Goal: Communication & Community: Answer question/provide support

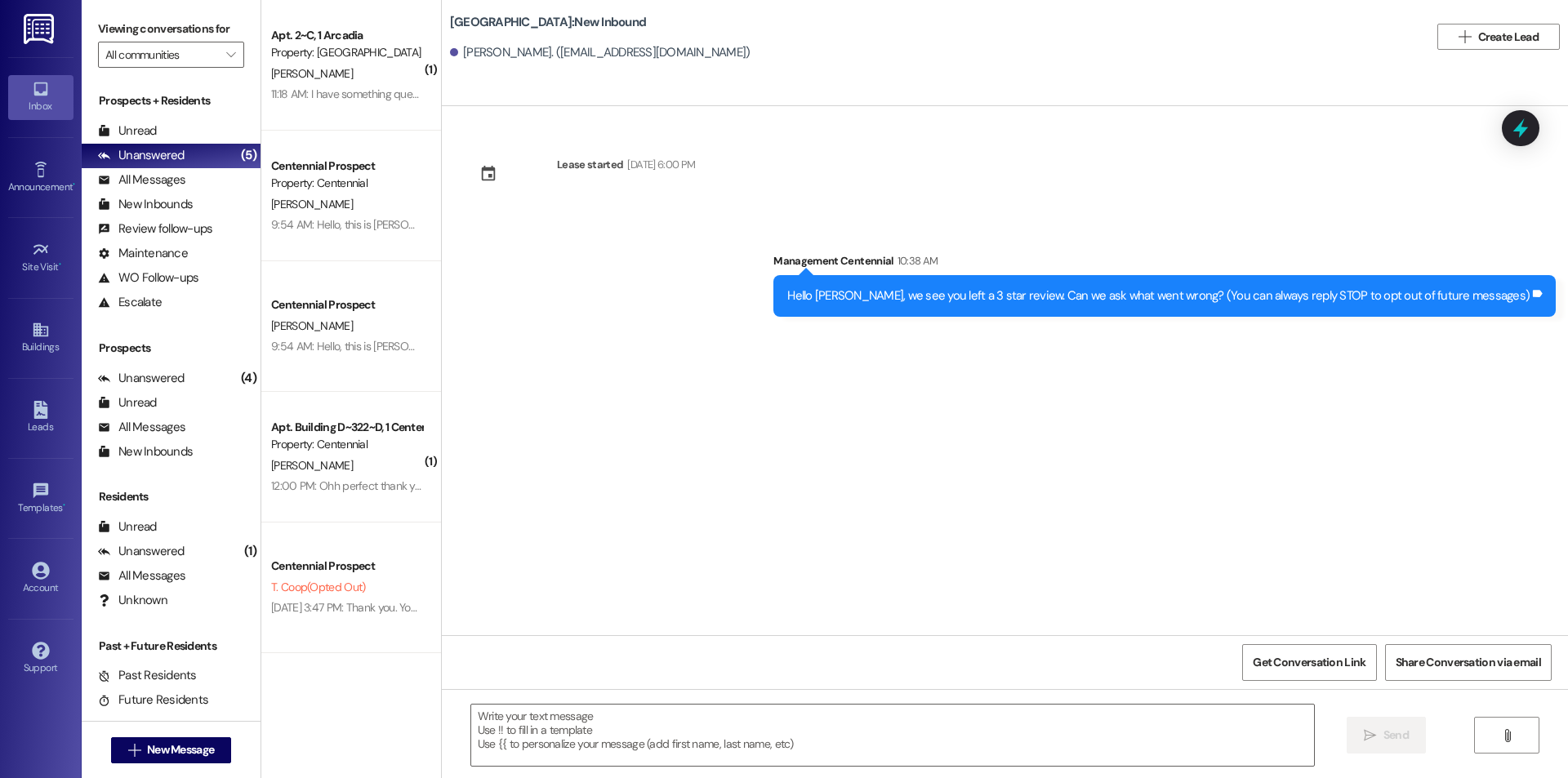
drag, startPoint x: 199, startPoint y: 733, endPoint x: 195, endPoint y: 742, distance: 9.8
click at [199, 734] on div " New Message" at bounding box center [171, 751] width 121 height 41
click at [192, 747] on span "New Message" at bounding box center [181, 750] width 67 height 17
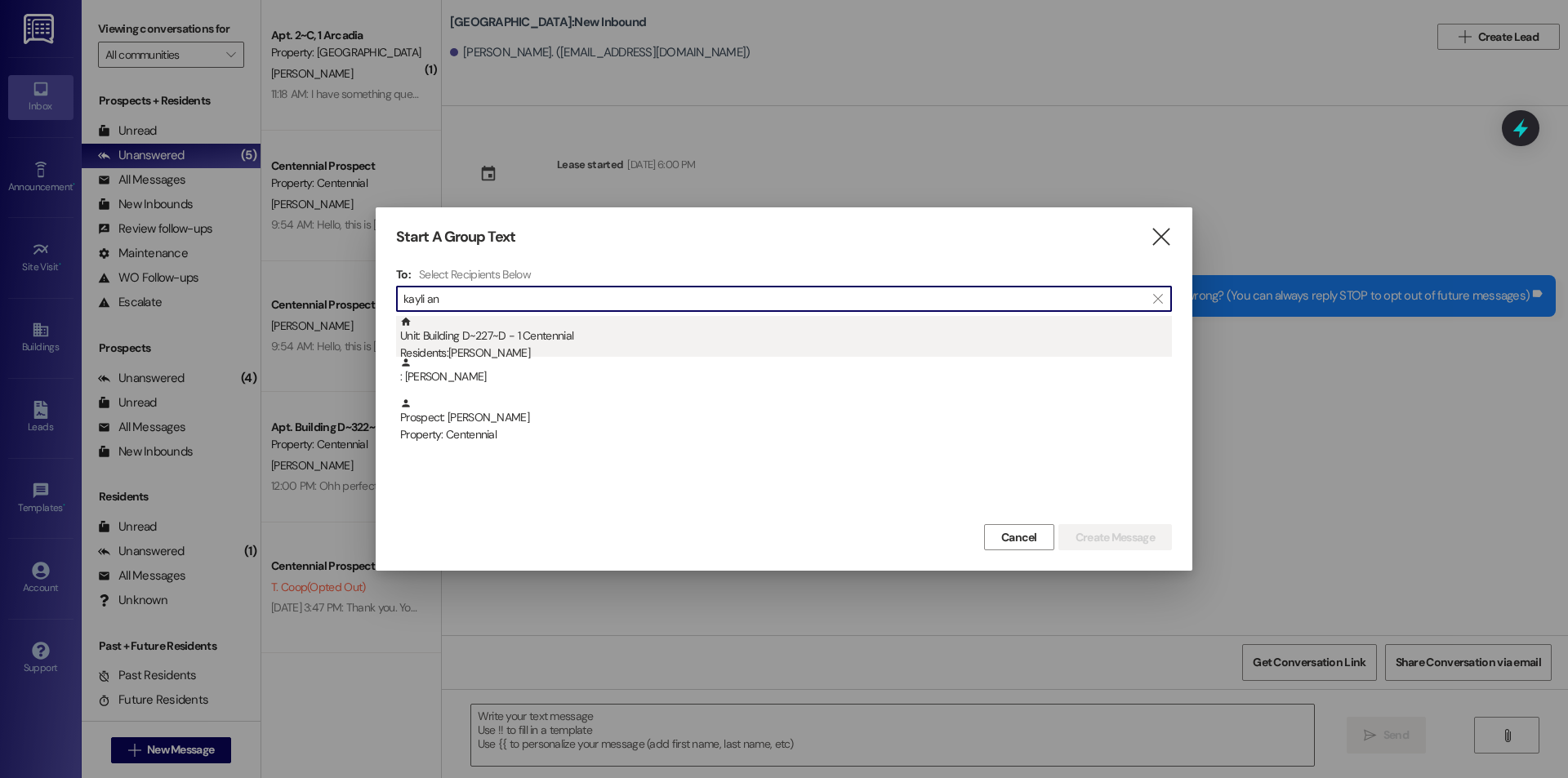
type input "kayli an"
click at [520, 346] on div "Residents: [PERSON_NAME]" at bounding box center [786, 352] width 772 height 17
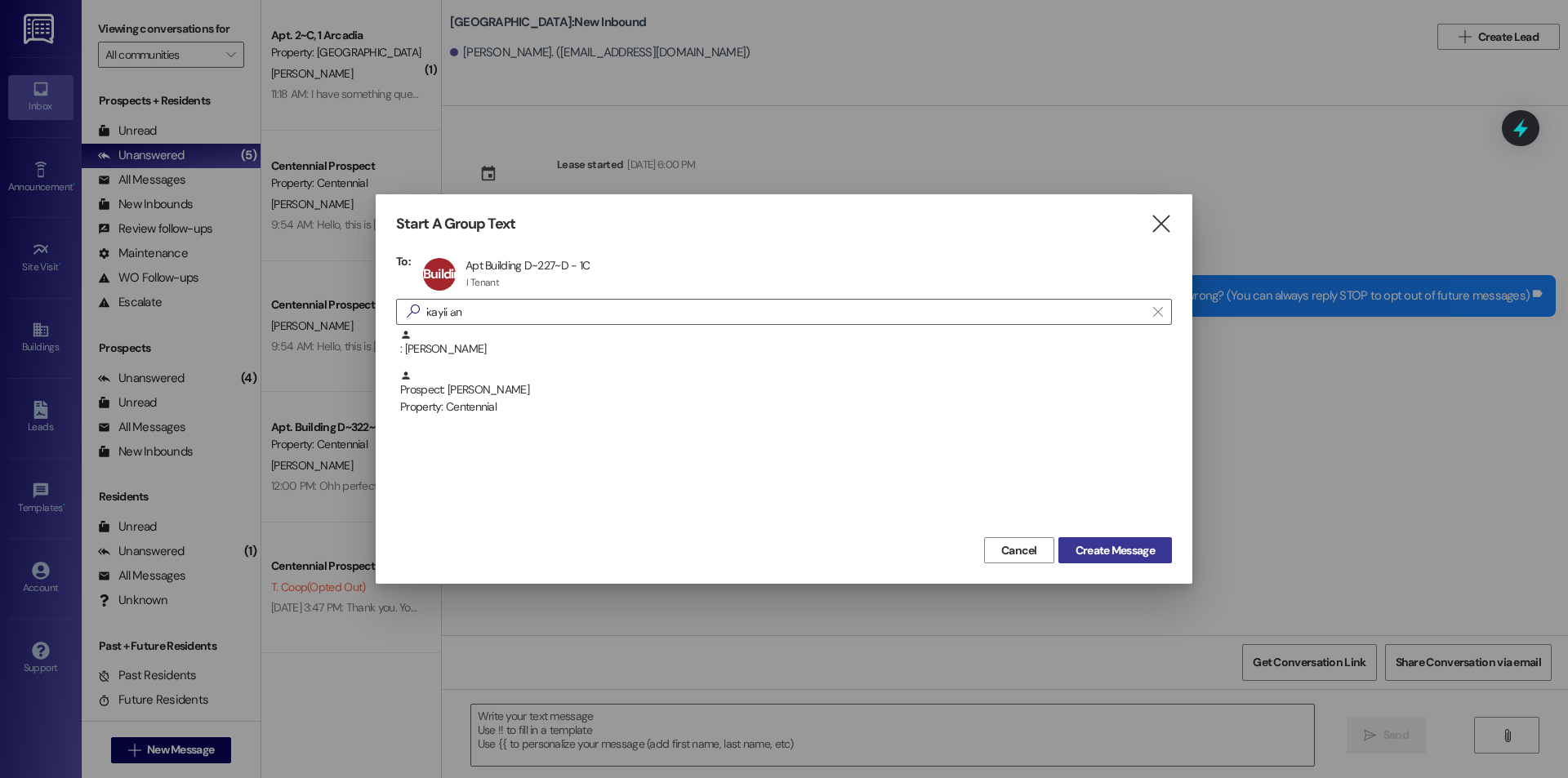
click at [1159, 553] on button "Create Message" at bounding box center [1116, 550] width 114 height 26
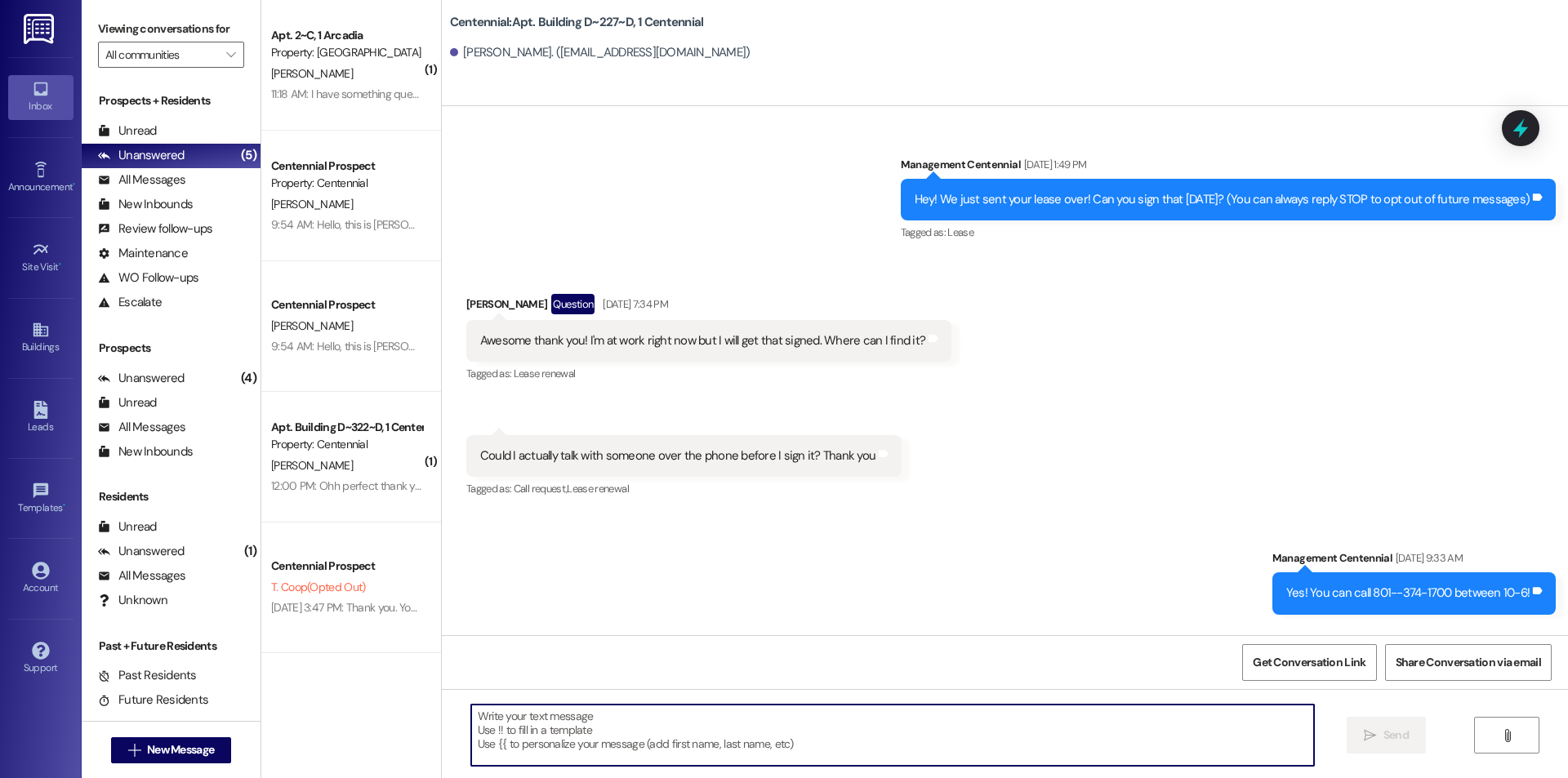
click at [781, 749] on textarea at bounding box center [892, 735] width 843 height 61
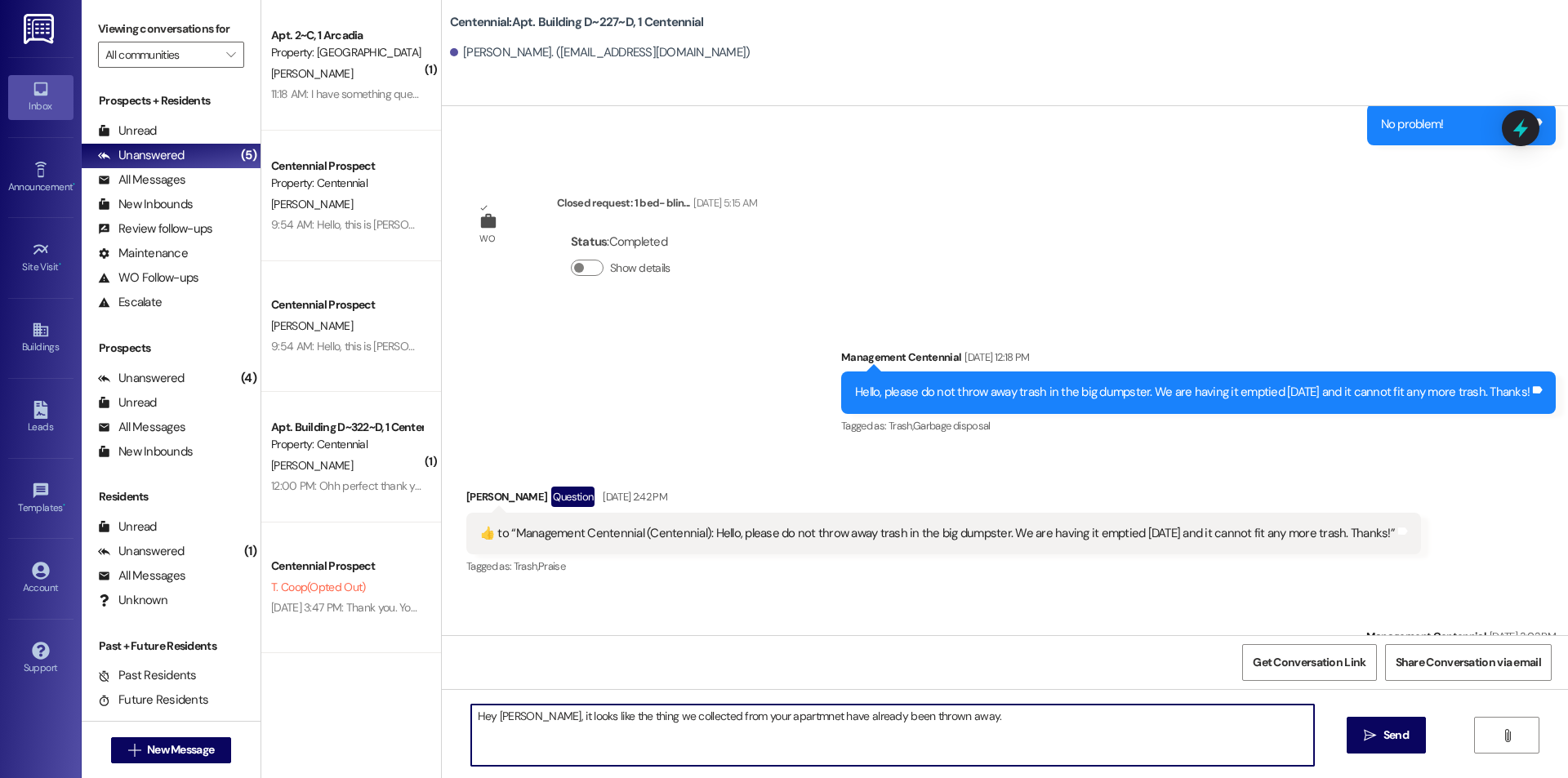
click at [605, 716] on textarea "Hey [PERSON_NAME], it looks like the thing we collected from your apartmnet hav…" at bounding box center [892, 735] width 843 height 61
click at [773, 719] on textarea "Hey [PERSON_NAME], it looks like the things we collected from your apartmnet ha…" at bounding box center [892, 735] width 843 height 61
type textarea "Hey [PERSON_NAME], it looks like the things we collected from your apartment ha…"
click at [1397, 750] on button " Send" at bounding box center [1386, 735] width 79 height 36
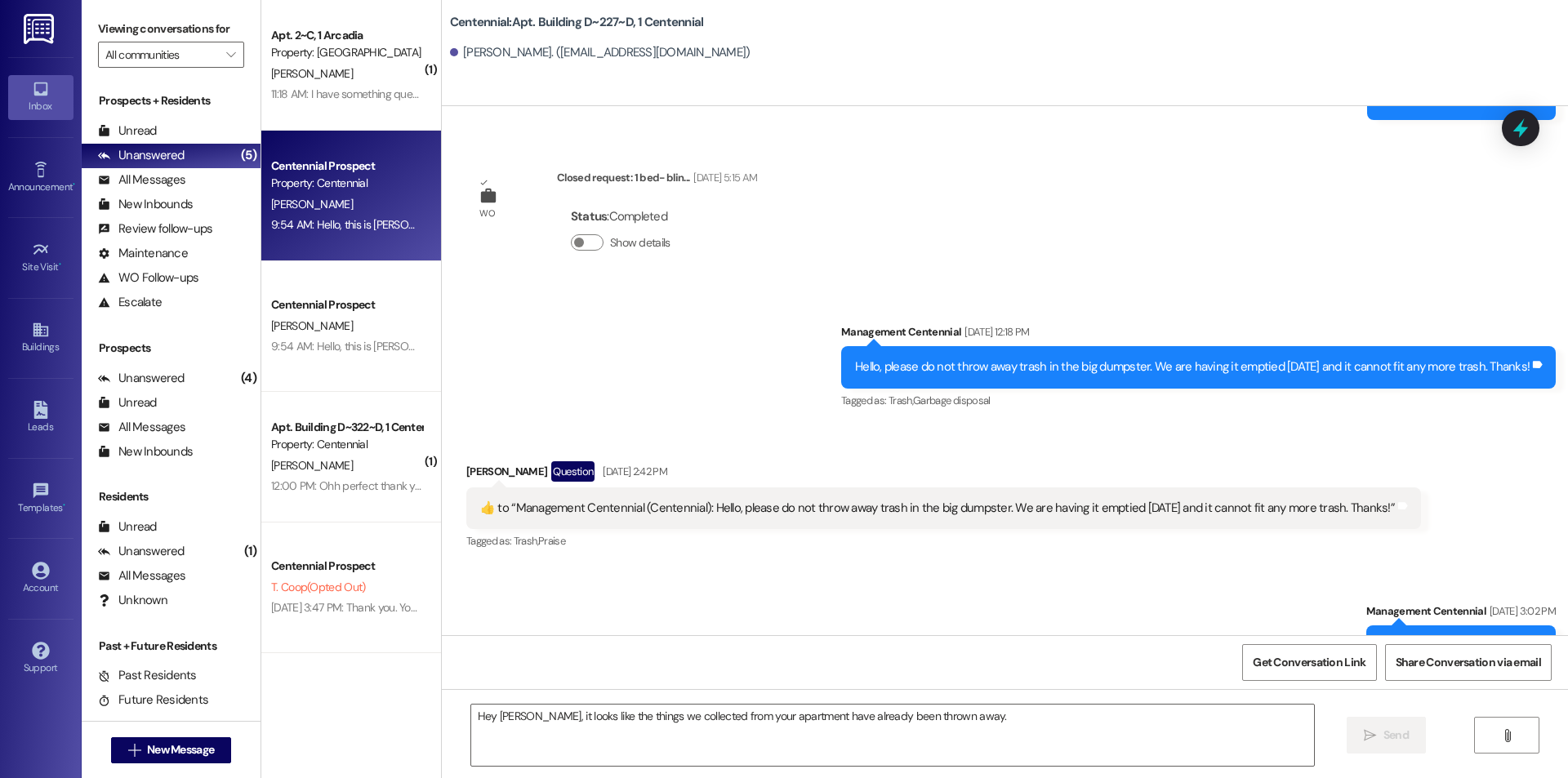
scroll to position [14863, 0]
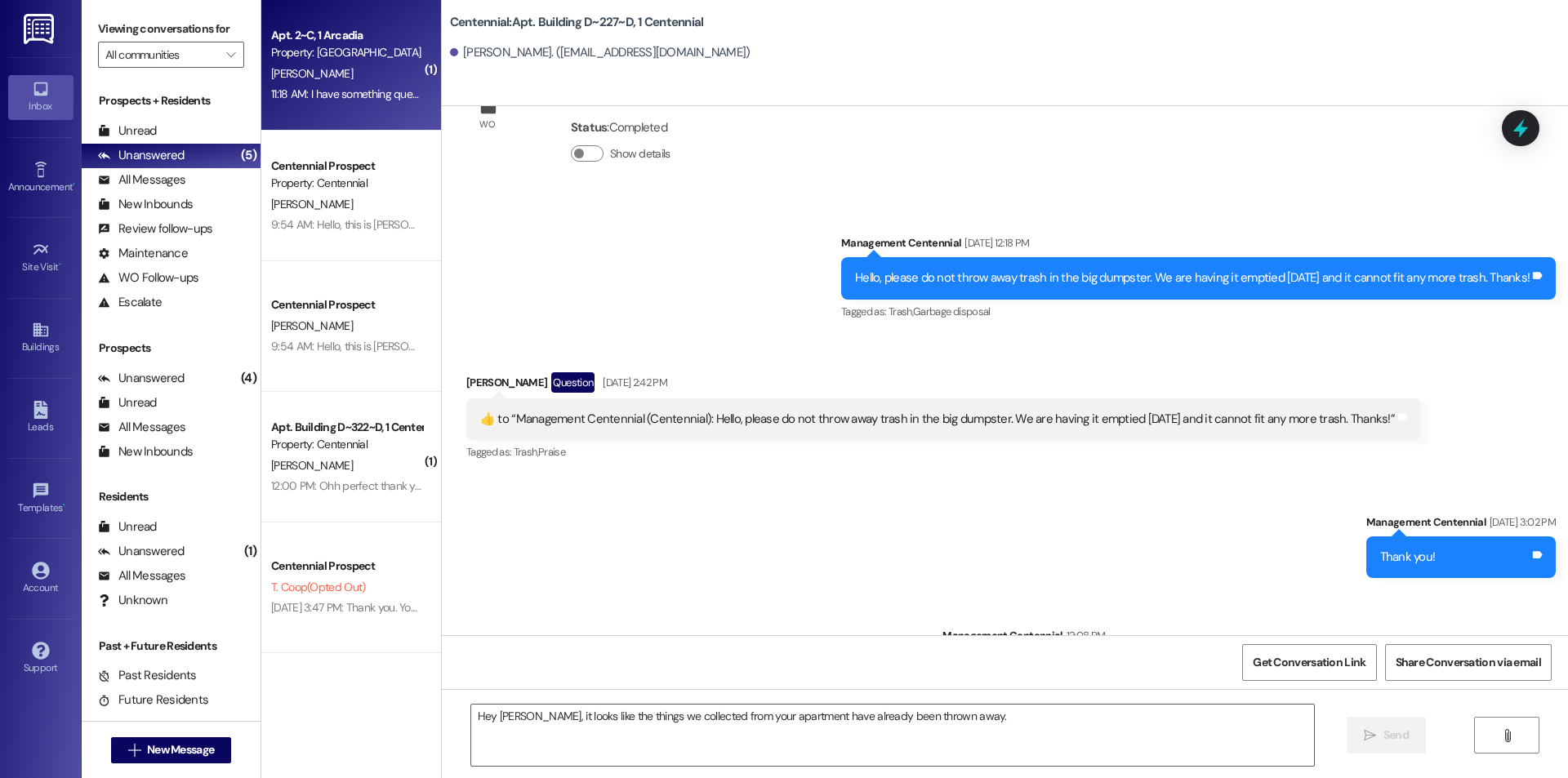
click at [323, 84] on div "11:18 AM: I have something questions about my rent 11:18 AM: I have something q…" at bounding box center [346, 94] width 154 height 21
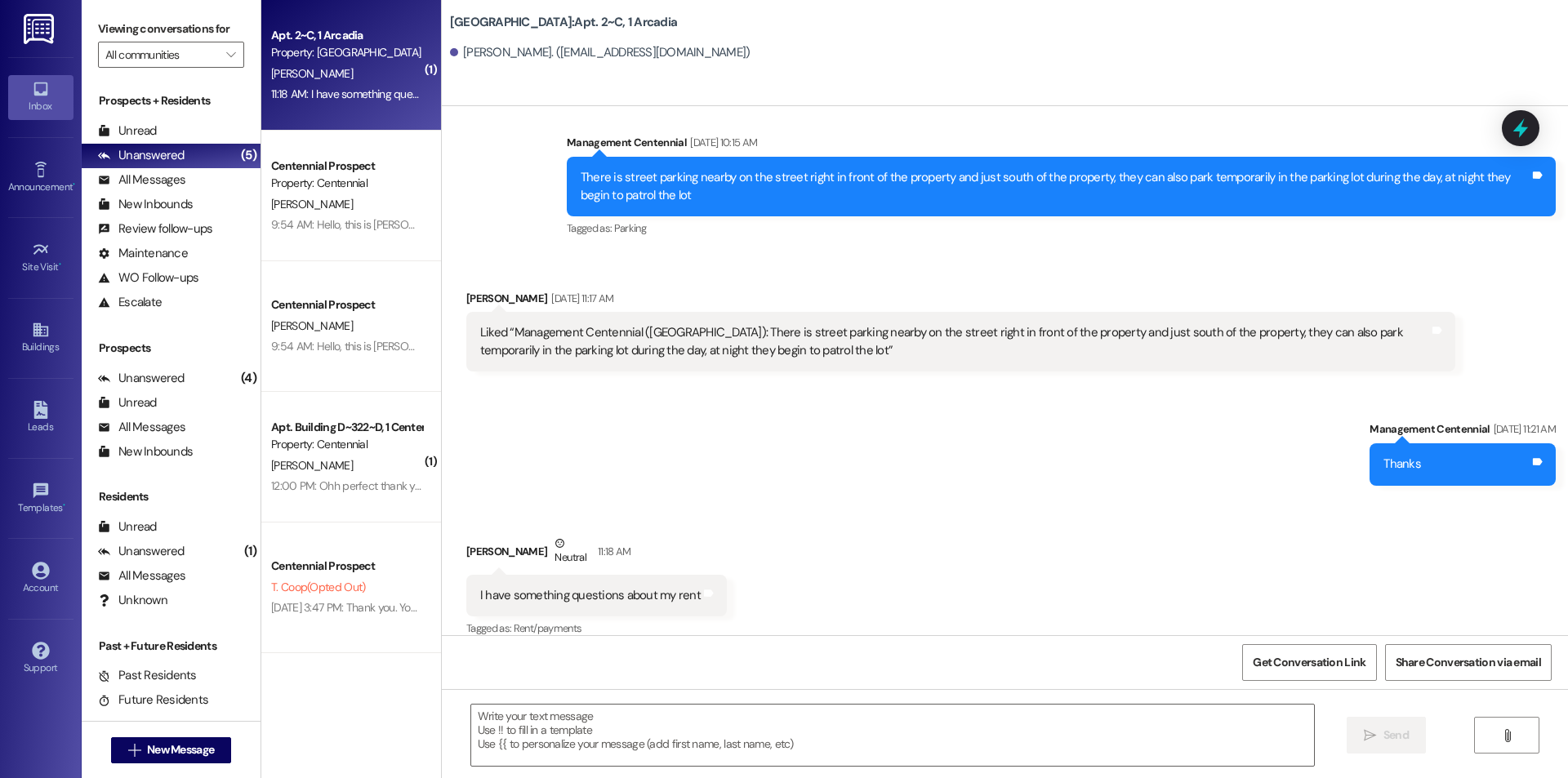
scroll to position [7766, 0]
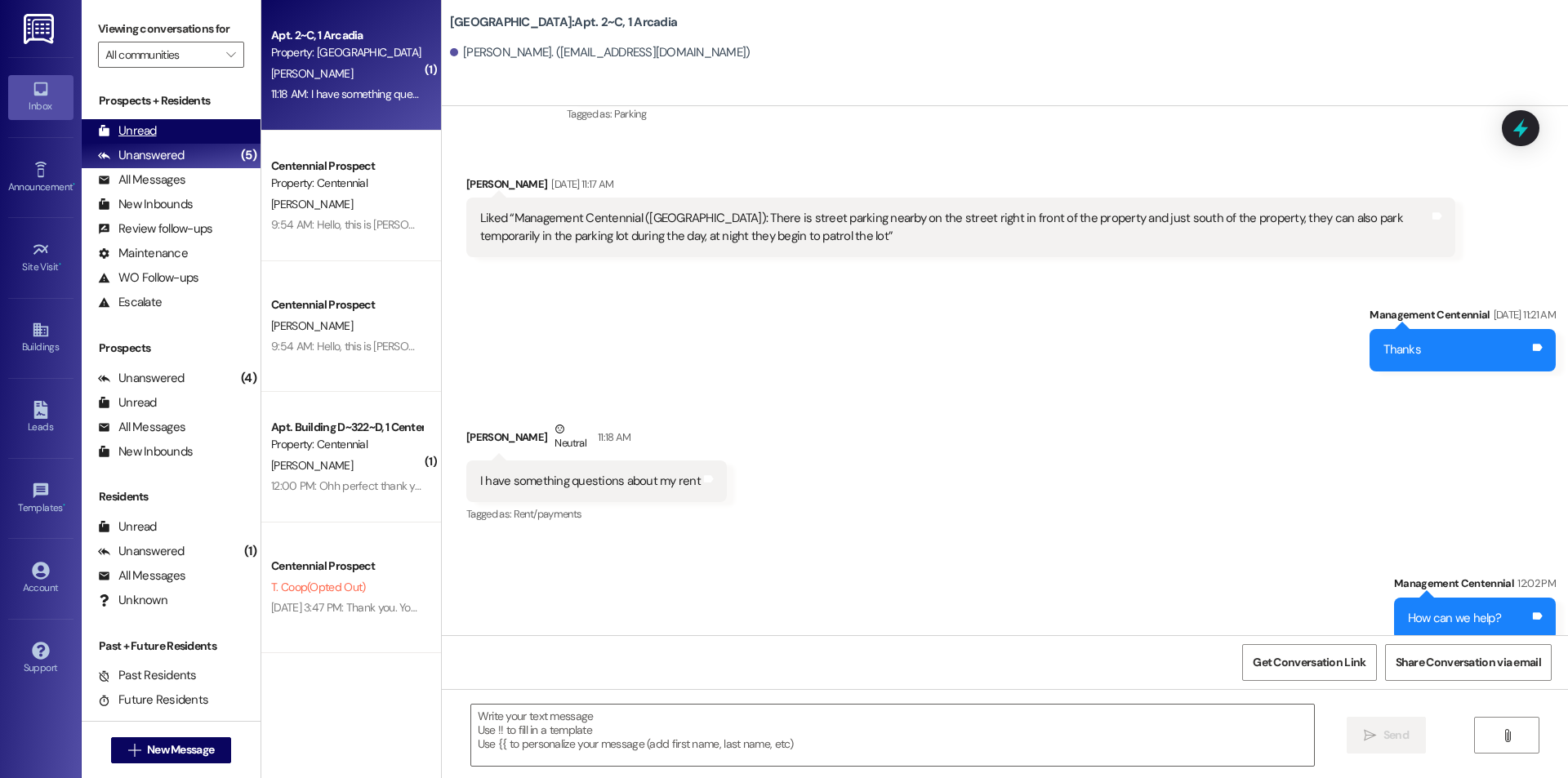
click at [137, 130] on div "Unread" at bounding box center [128, 130] width 59 height 17
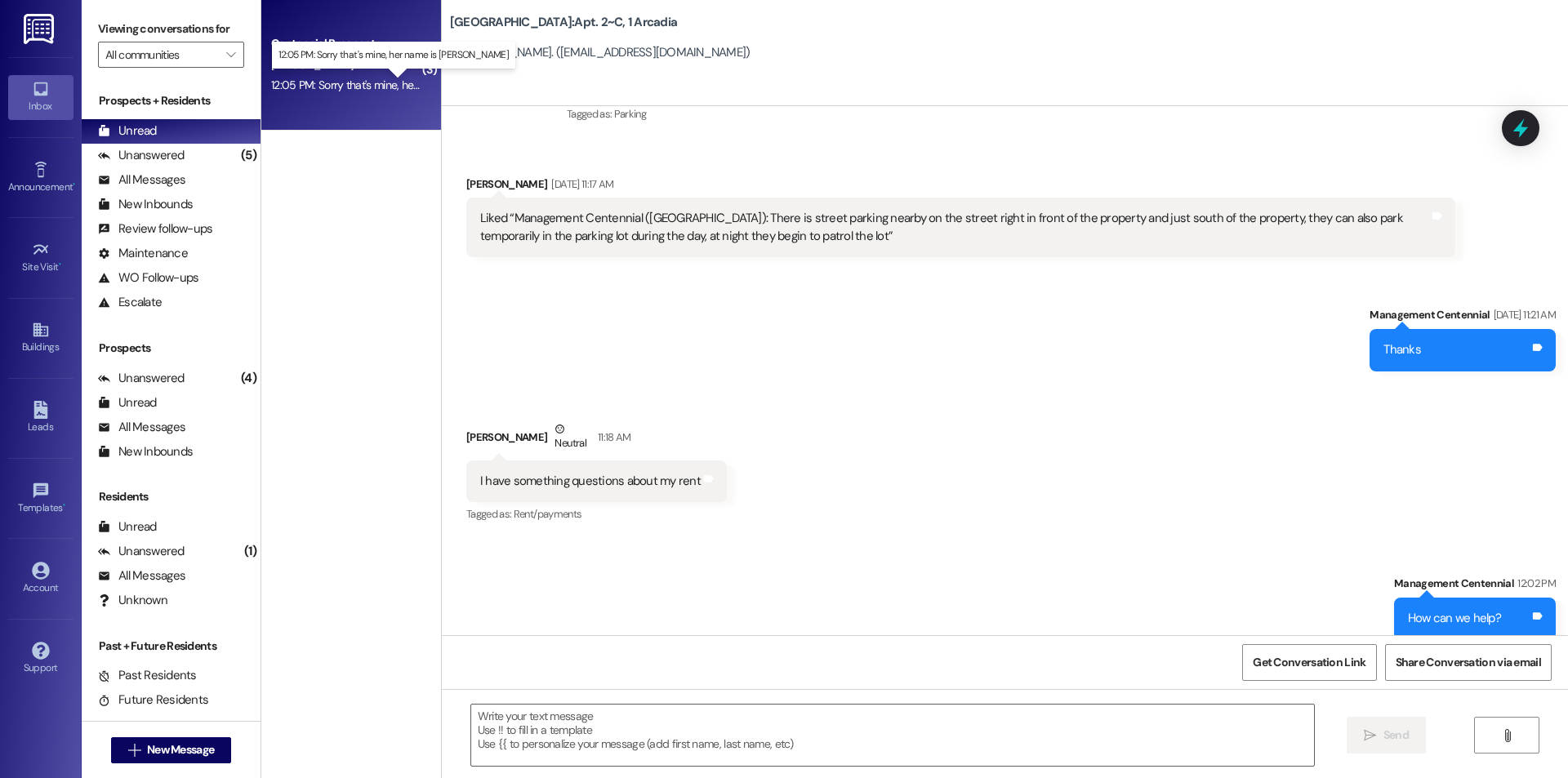
click at [287, 78] on div "12:05 PM: Sorry that's mine, her name is [PERSON_NAME] 12:05 PM: Sorry that's m…" at bounding box center [405, 84] width 270 height 15
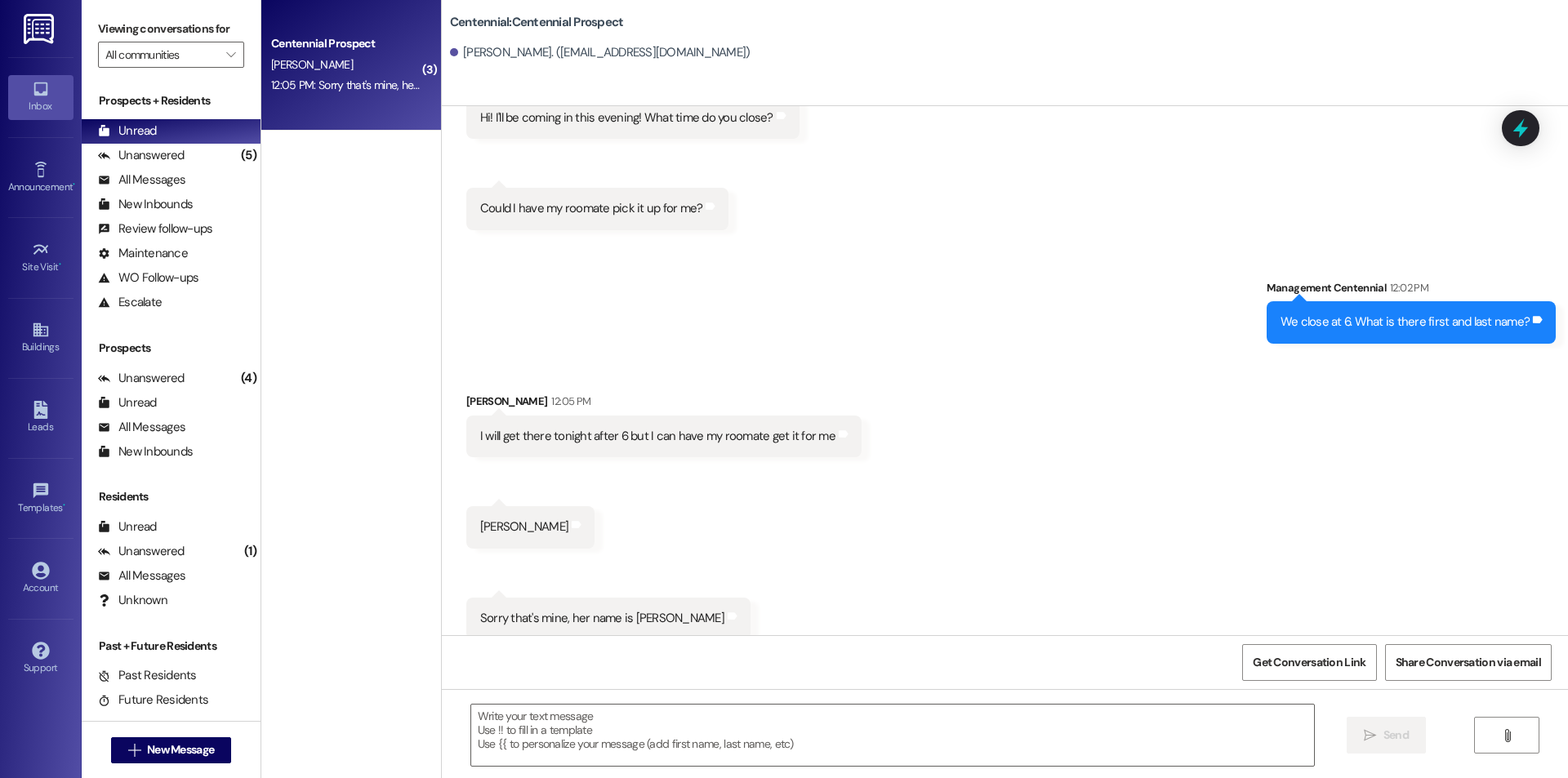
scroll to position [578, 0]
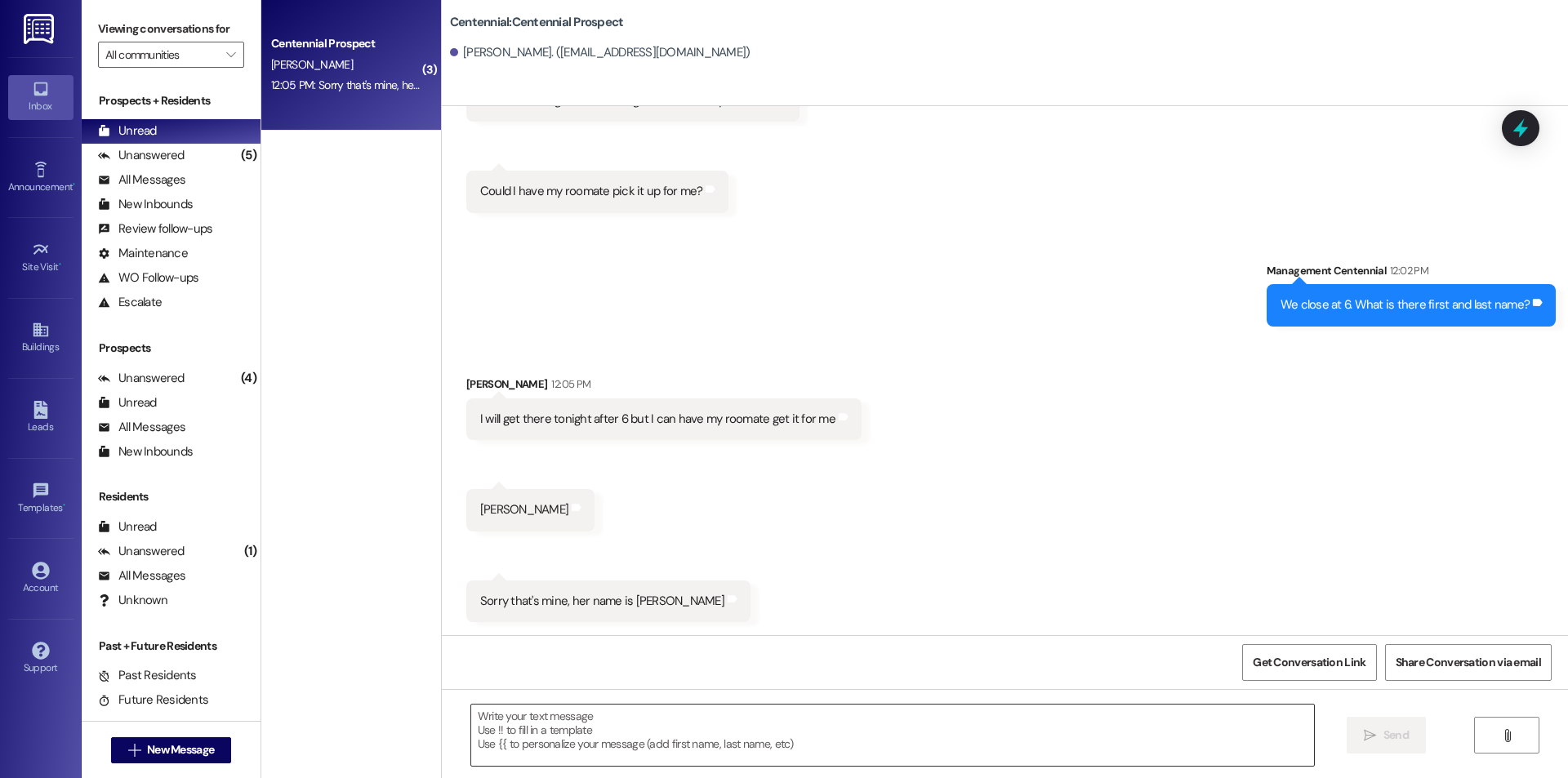
click at [653, 749] on textarea at bounding box center [892, 735] width 843 height 61
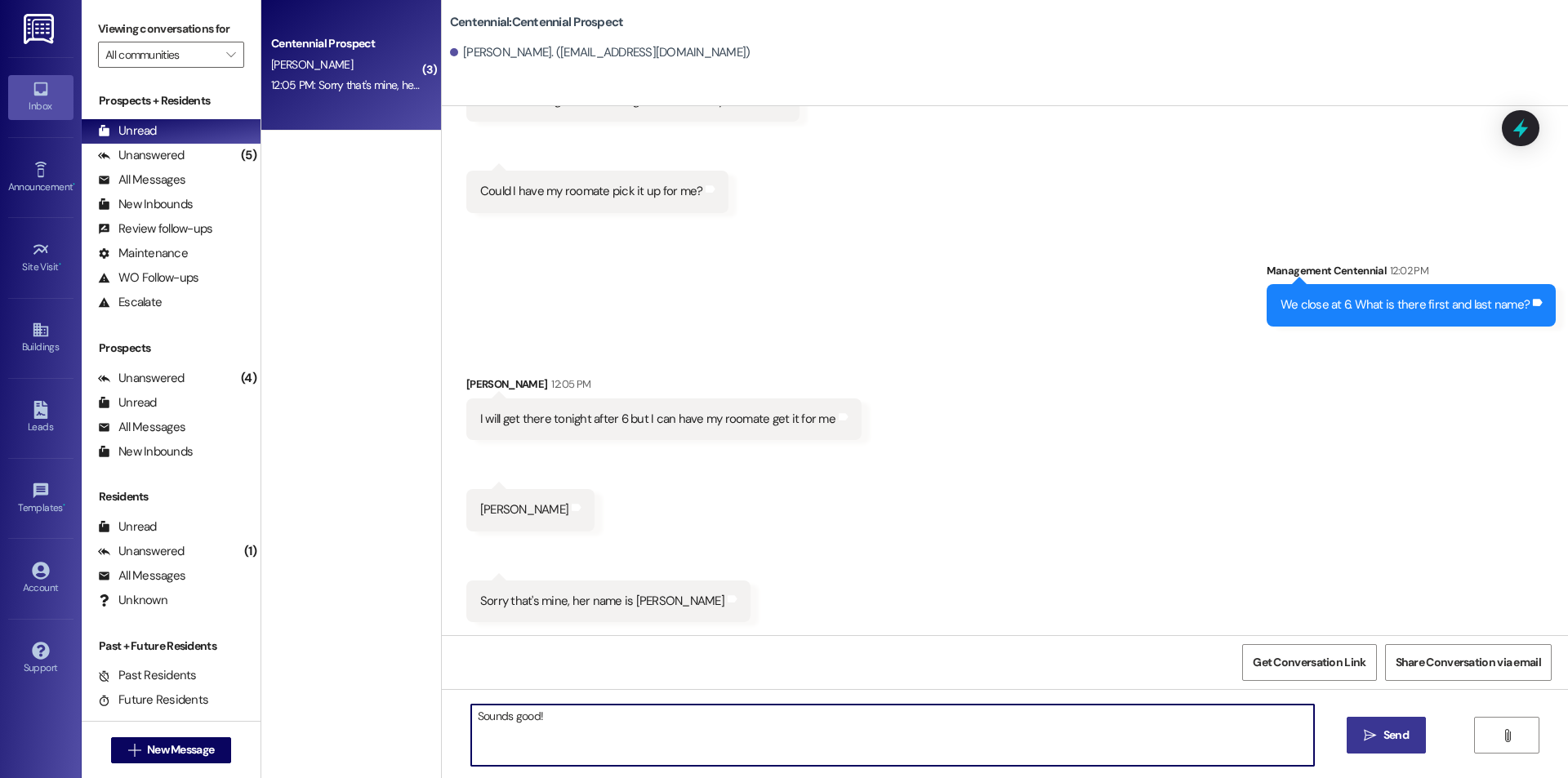
type textarea "Sounds good!"
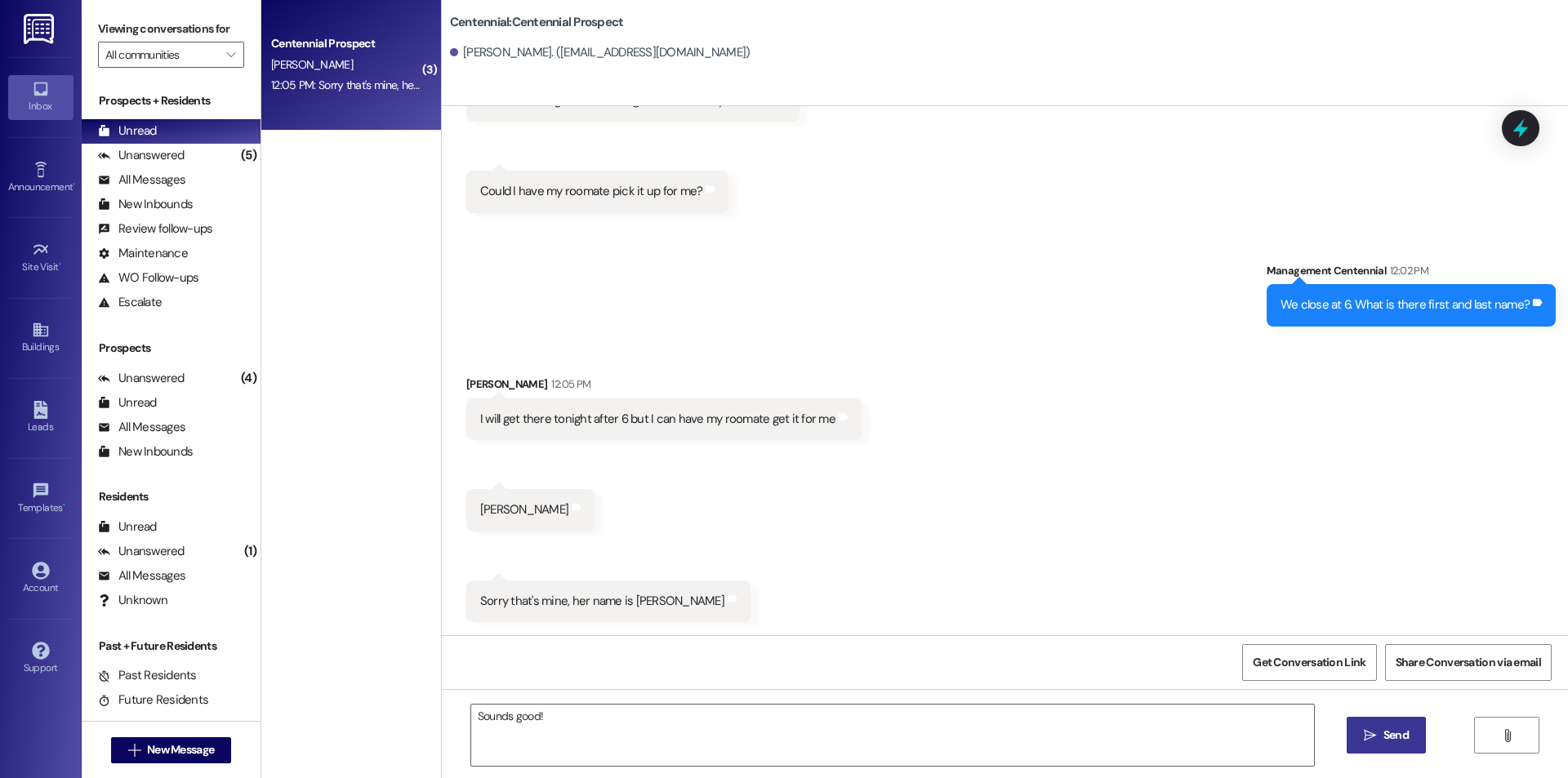
click at [1391, 743] on span "Send" at bounding box center [1396, 735] width 26 height 17
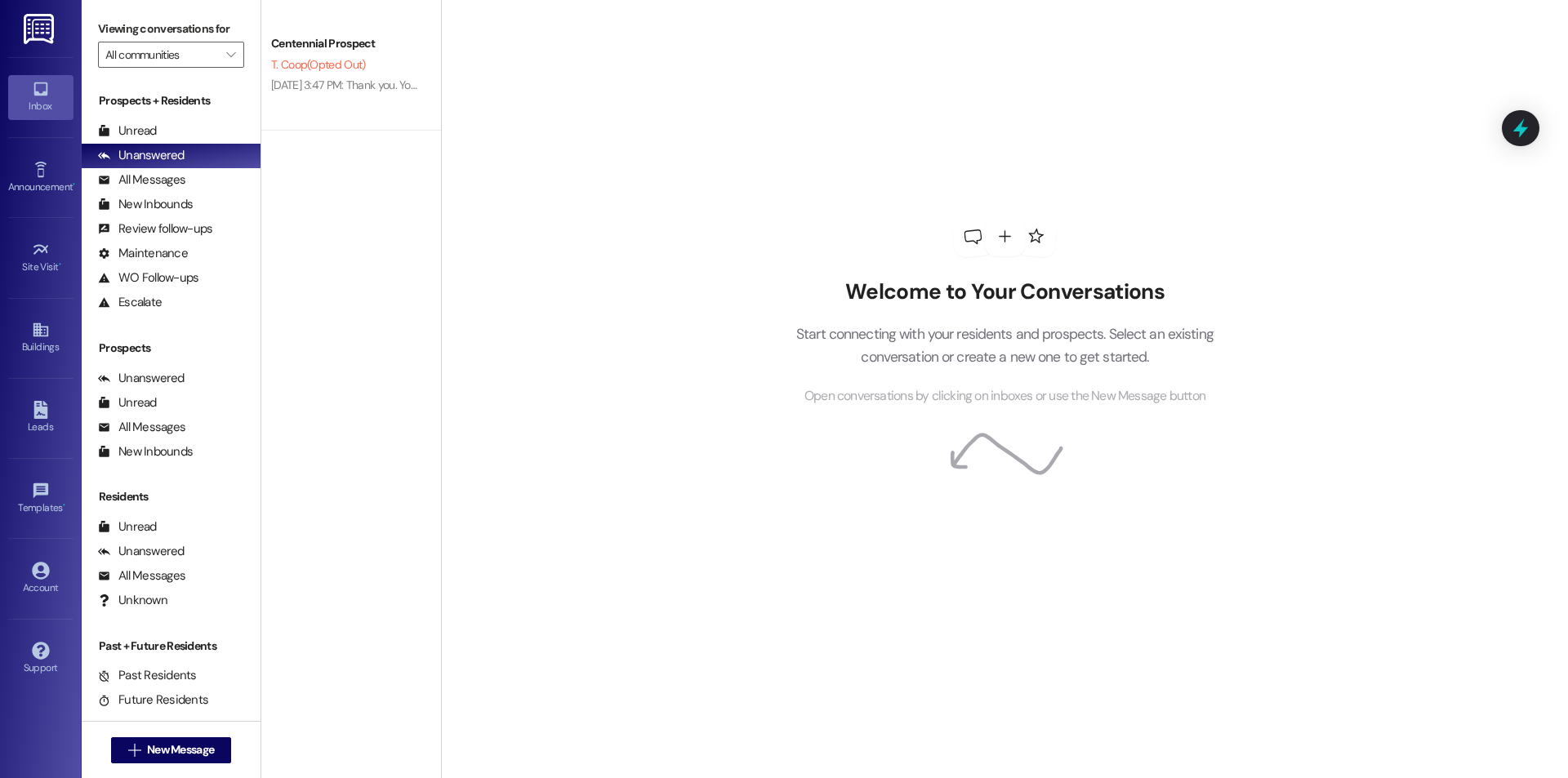
drag, startPoint x: 143, startPoint y: 127, endPoint x: 45, endPoint y: 103, distance: 100.9
click at [143, 126] on div "Unread" at bounding box center [128, 130] width 59 height 17
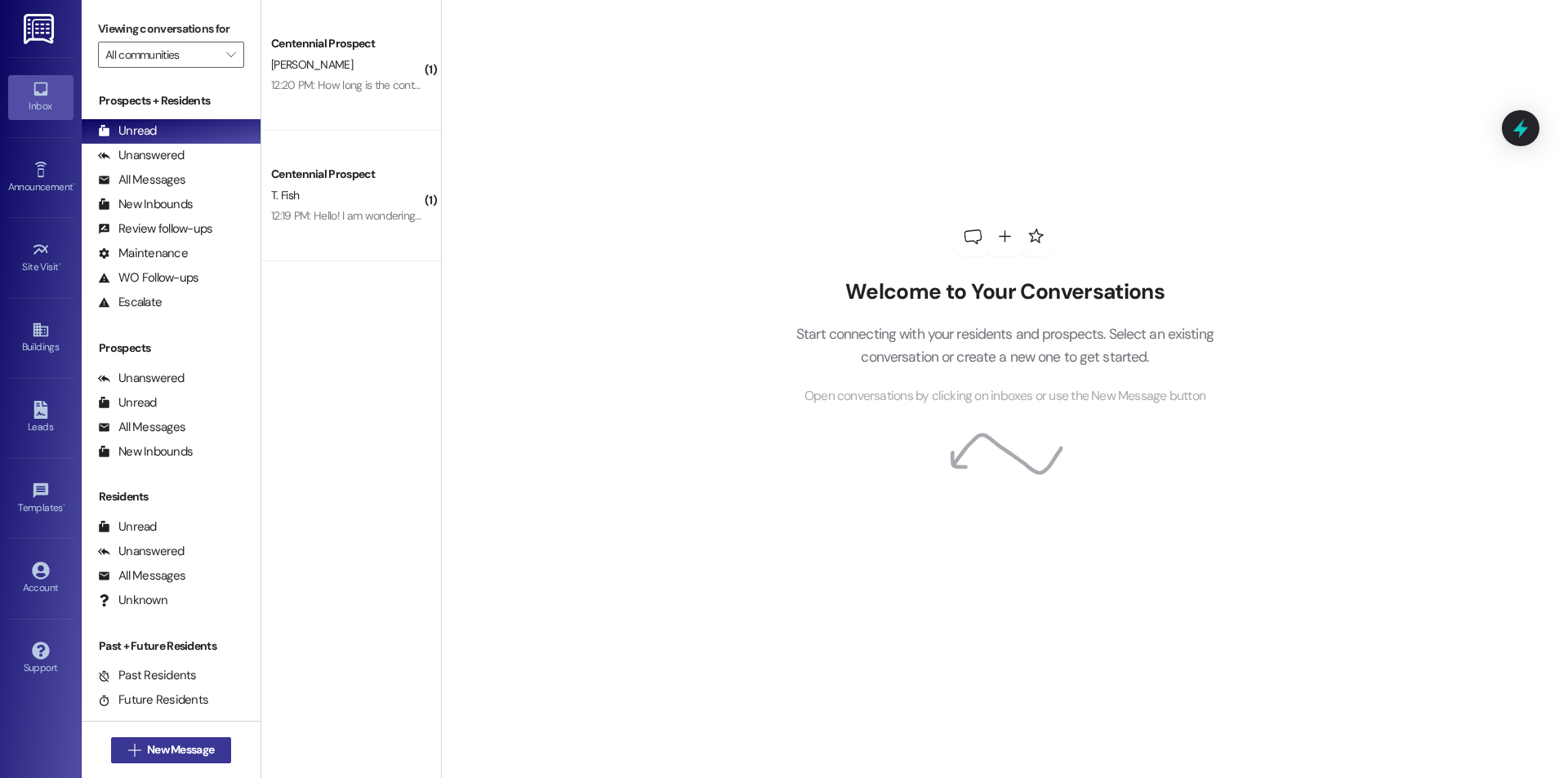
click at [165, 751] on span "New Message" at bounding box center [181, 750] width 67 height 17
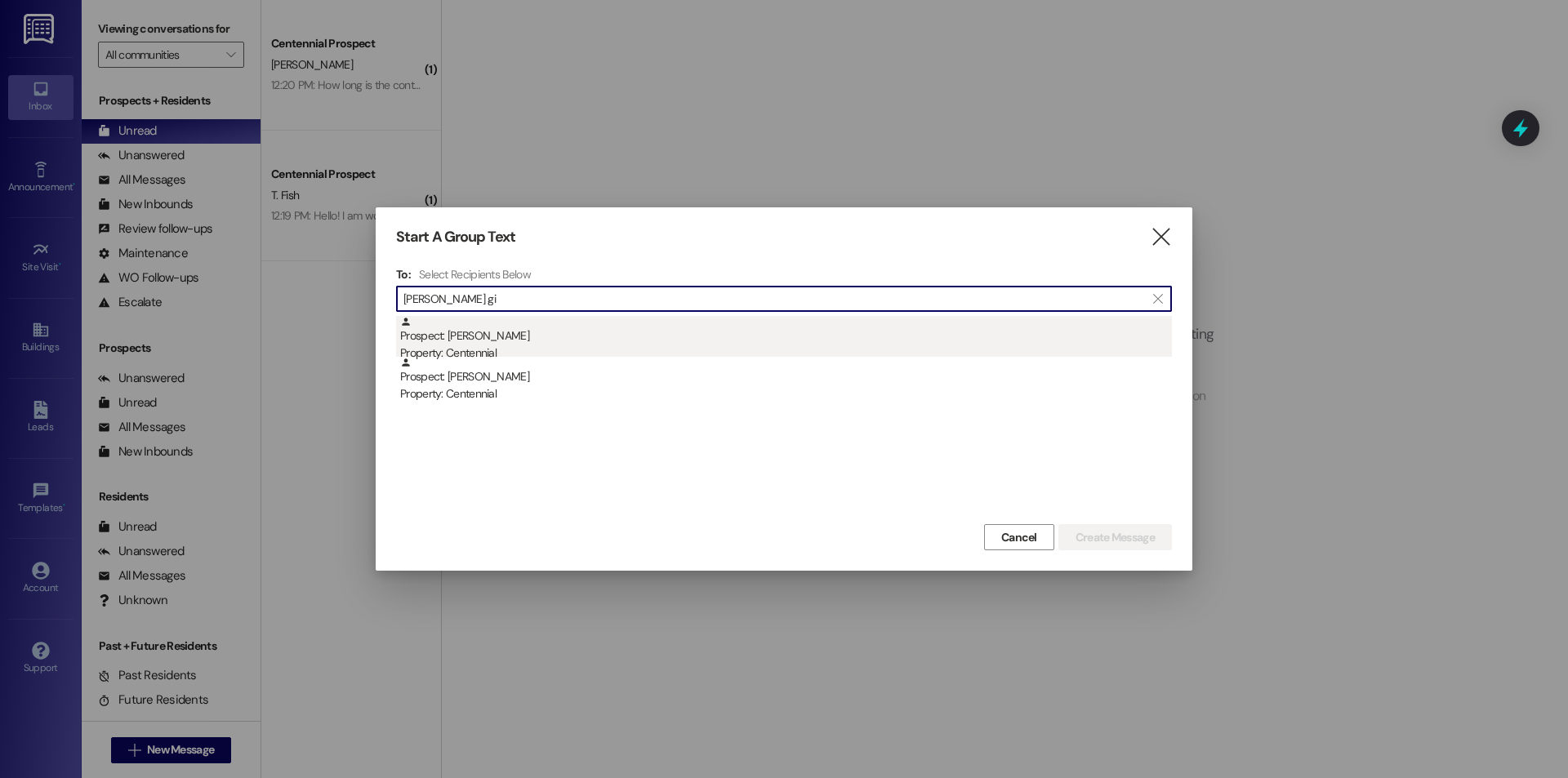
type input "ella gi"
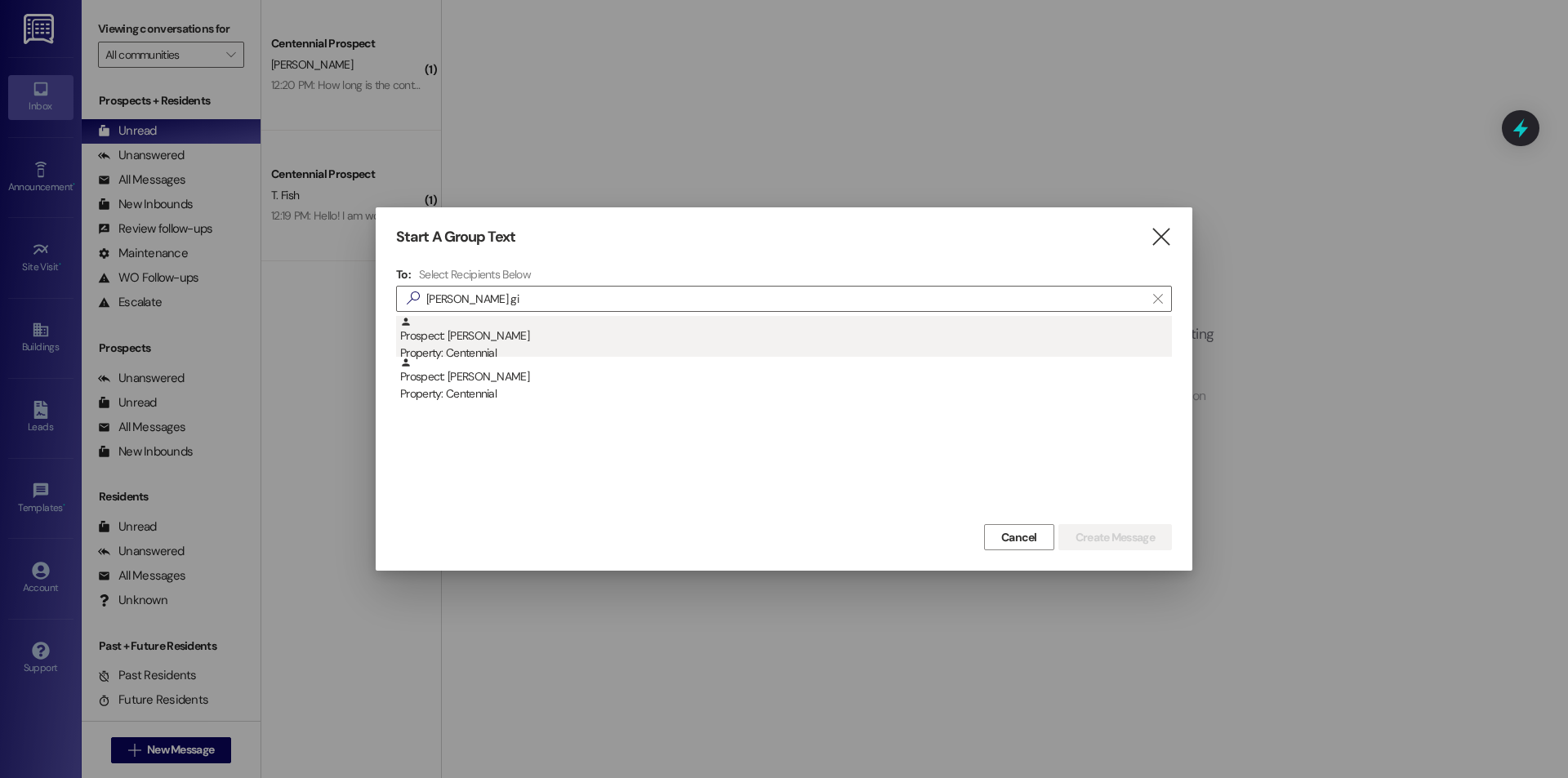
click at [538, 348] on div "Property: Centennial" at bounding box center [786, 352] width 772 height 17
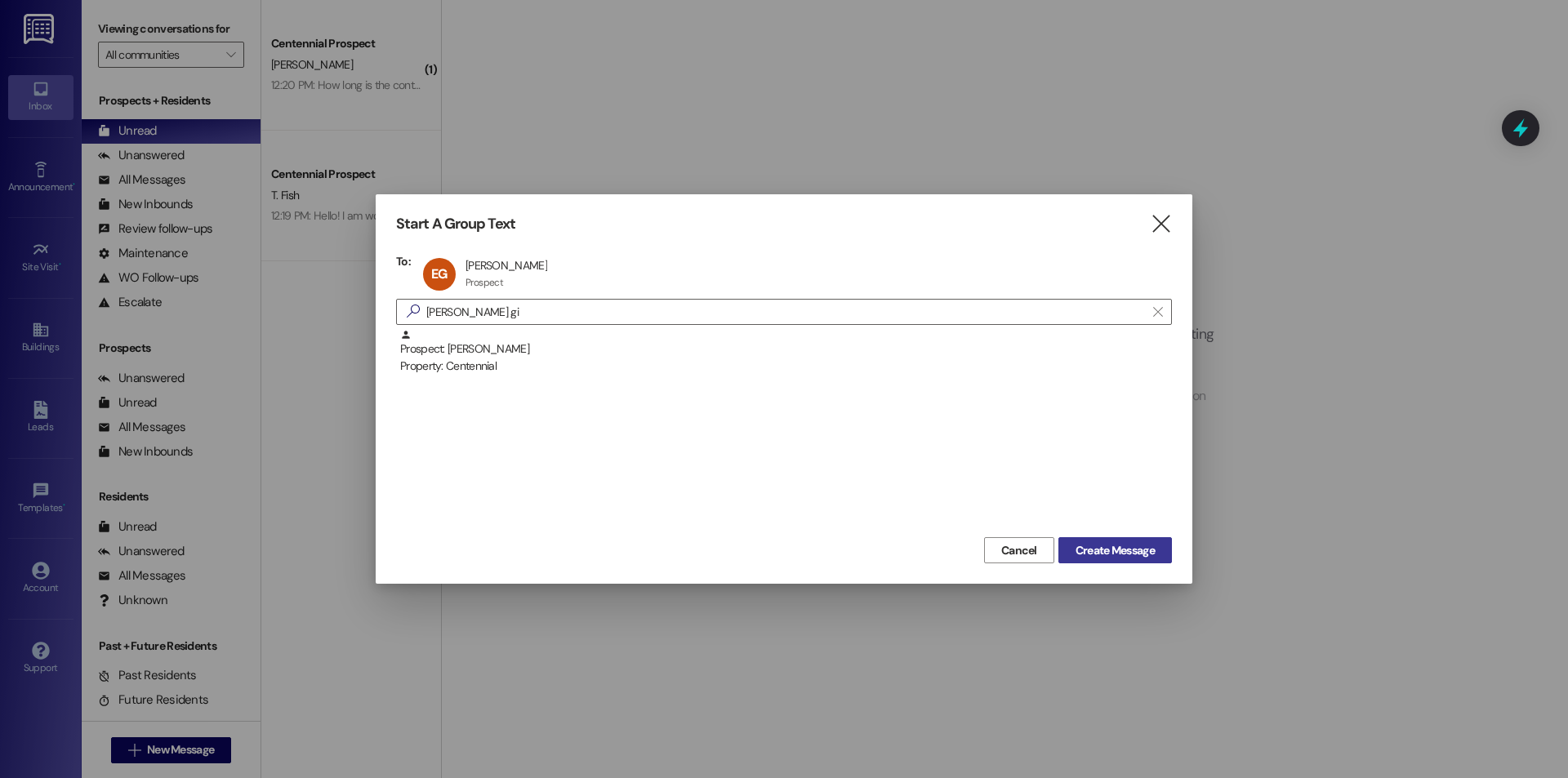
click at [1087, 543] on span "Create Message" at bounding box center [1115, 550] width 79 height 17
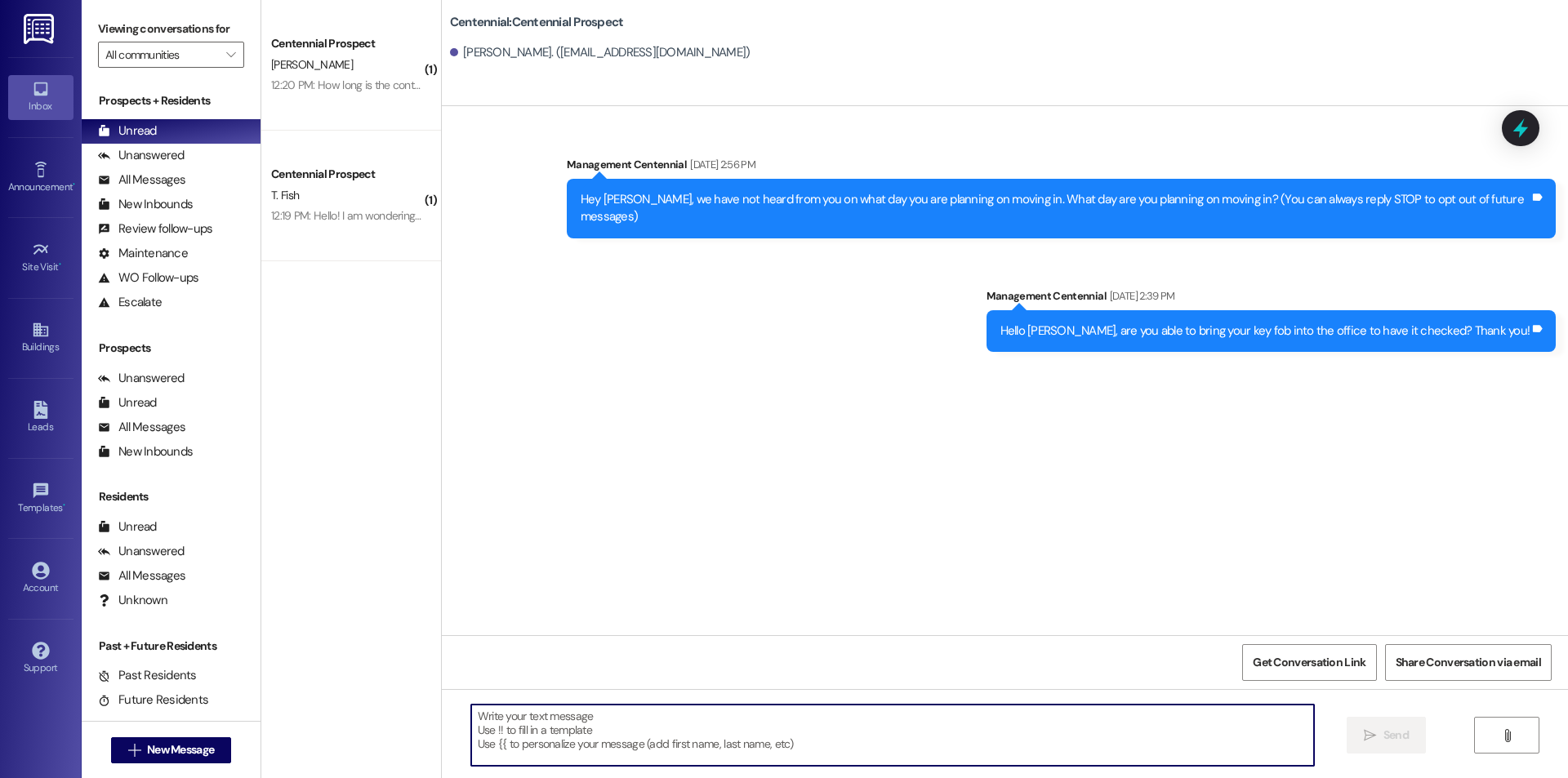
click at [722, 713] on textarea at bounding box center [892, 735] width 843 height 61
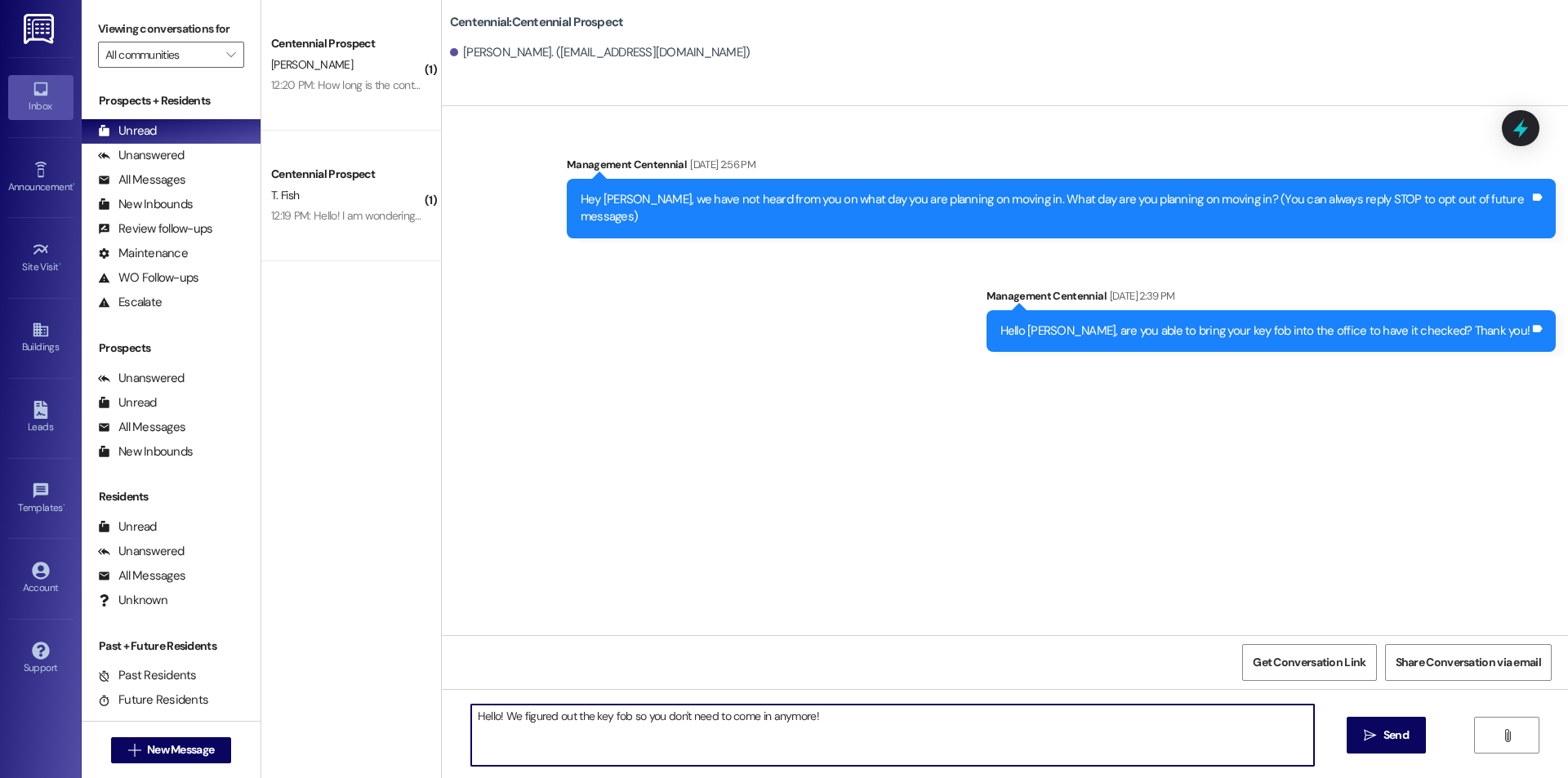
click at [781, 744] on textarea "Hello! We figured out the key fob so you don't need to come in anymore!" at bounding box center [892, 735] width 843 height 61
drag, startPoint x: 837, startPoint y: 725, endPoint x: 444, endPoint y: 730, distance: 393.0
click at [444, 730] on div "Hello! We figured out the key fob so you don't need to come in anymore!  Send " at bounding box center [1005, 751] width 1126 height 123
click at [891, 738] on textarea "Hello! We figured out the key fob so you don't need to come in anymore!" at bounding box center [892, 735] width 843 height 61
type textarea "Hello! We figured out the key fob so you don't need to come in anymore!"
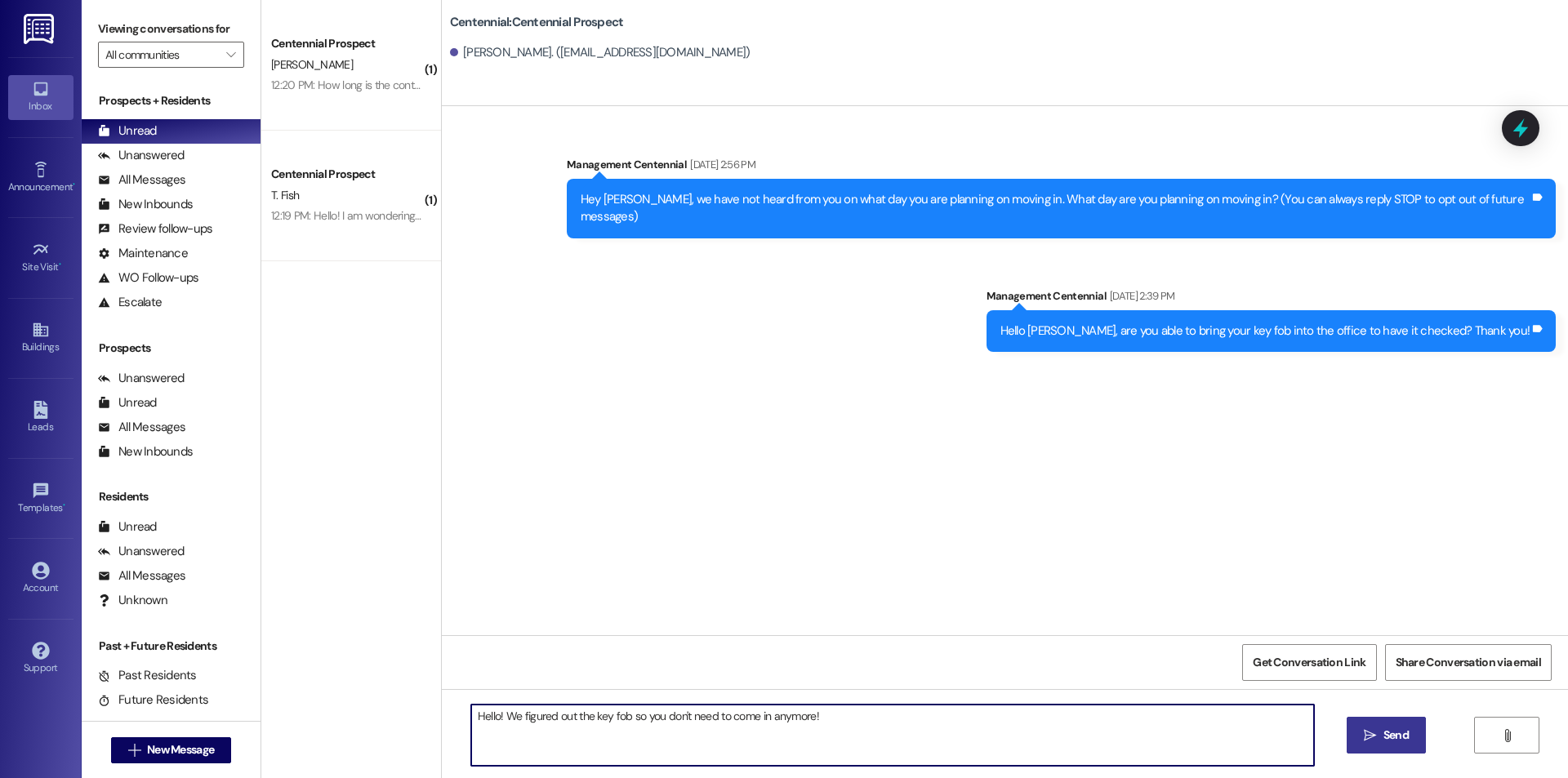
click at [1374, 722] on button " Send" at bounding box center [1386, 735] width 79 height 36
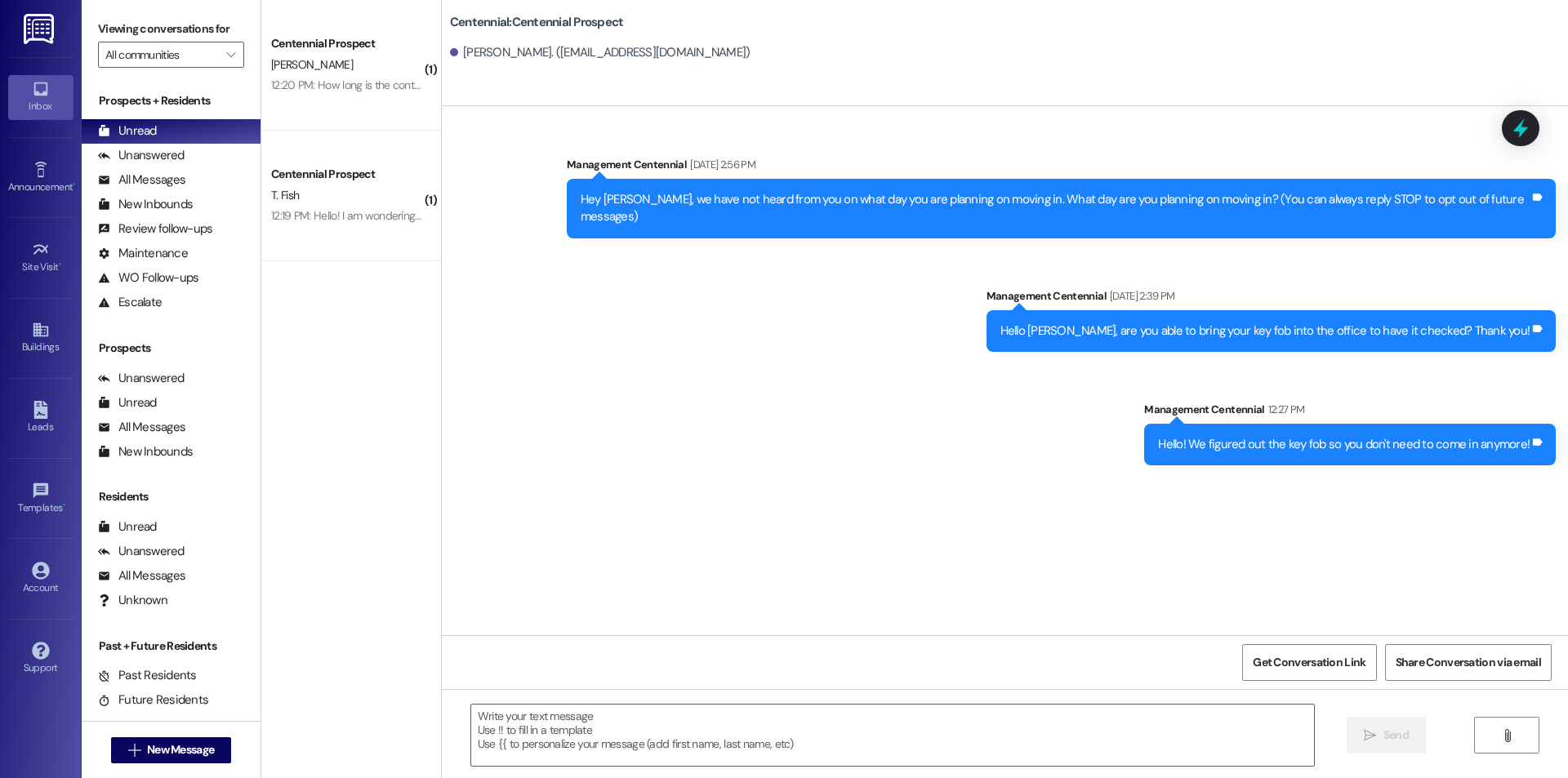
click at [158, 764] on div " New Message" at bounding box center [171, 751] width 121 height 41
click at [165, 758] on span "New Message" at bounding box center [181, 750] width 67 height 17
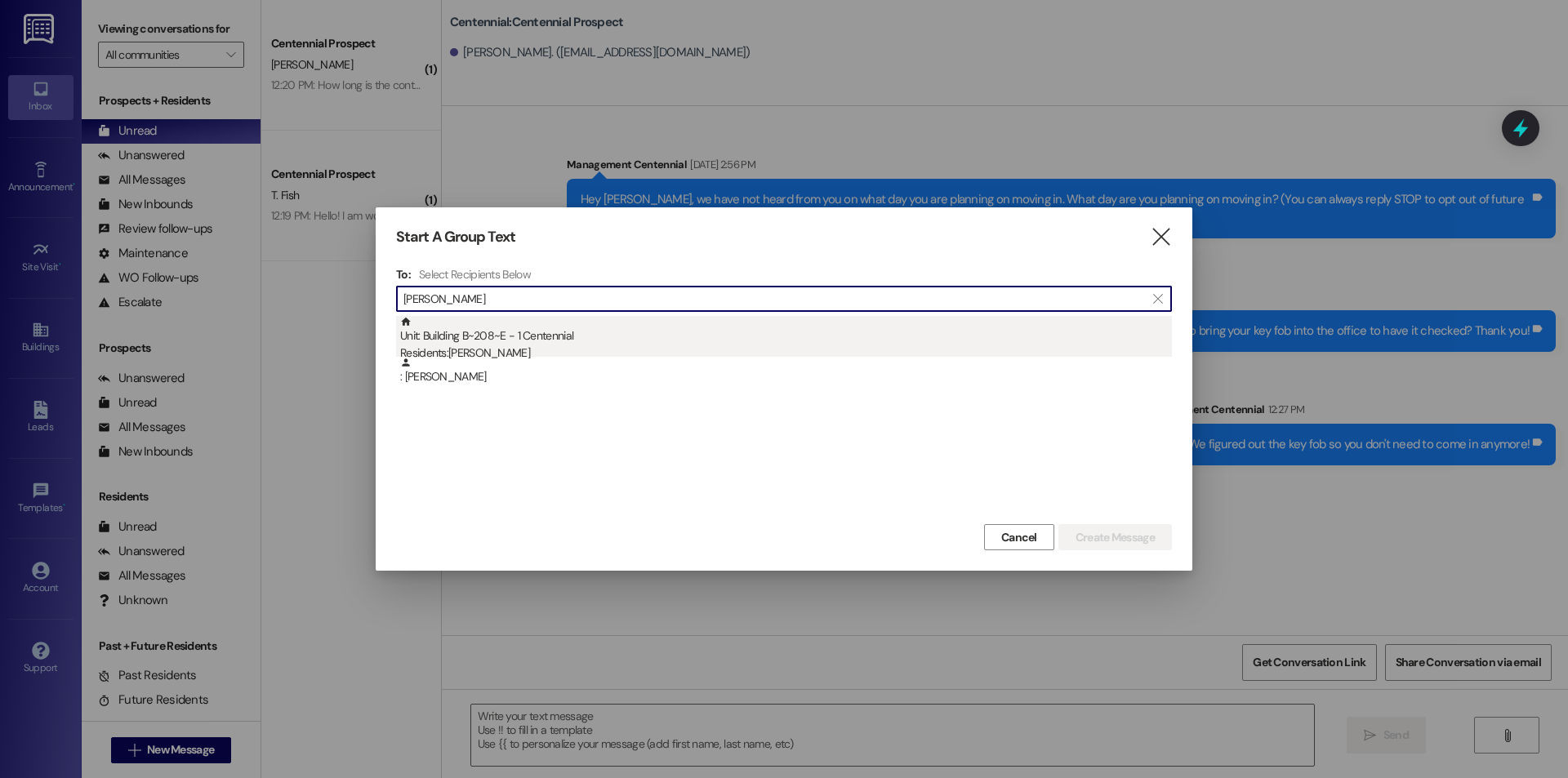
type input "jonah tur"
click at [557, 354] on div "Residents: Jonah Turner" at bounding box center [786, 352] width 772 height 17
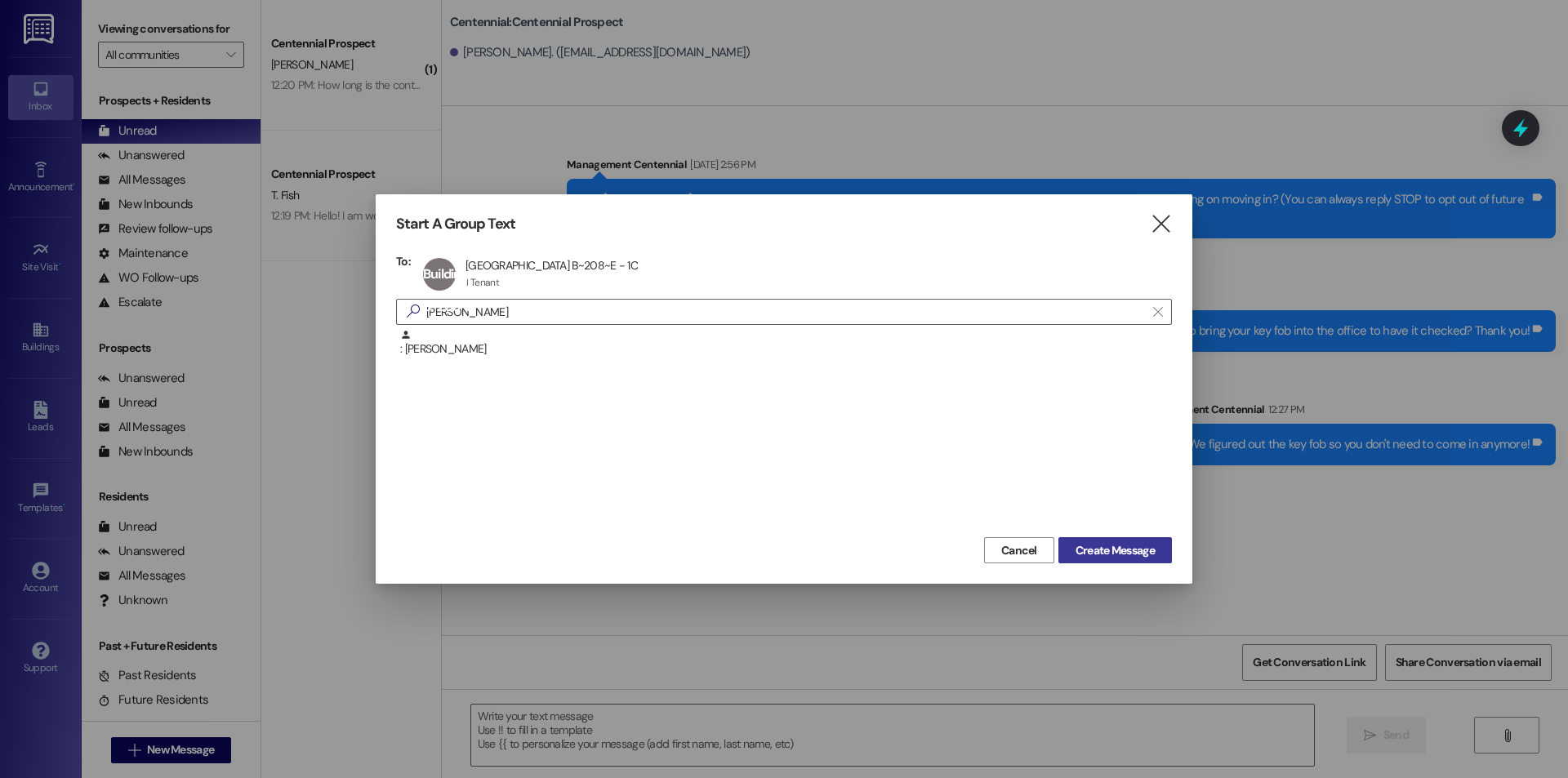
click at [1066, 542] on button "Create Message" at bounding box center [1116, 550] width 114 height 26
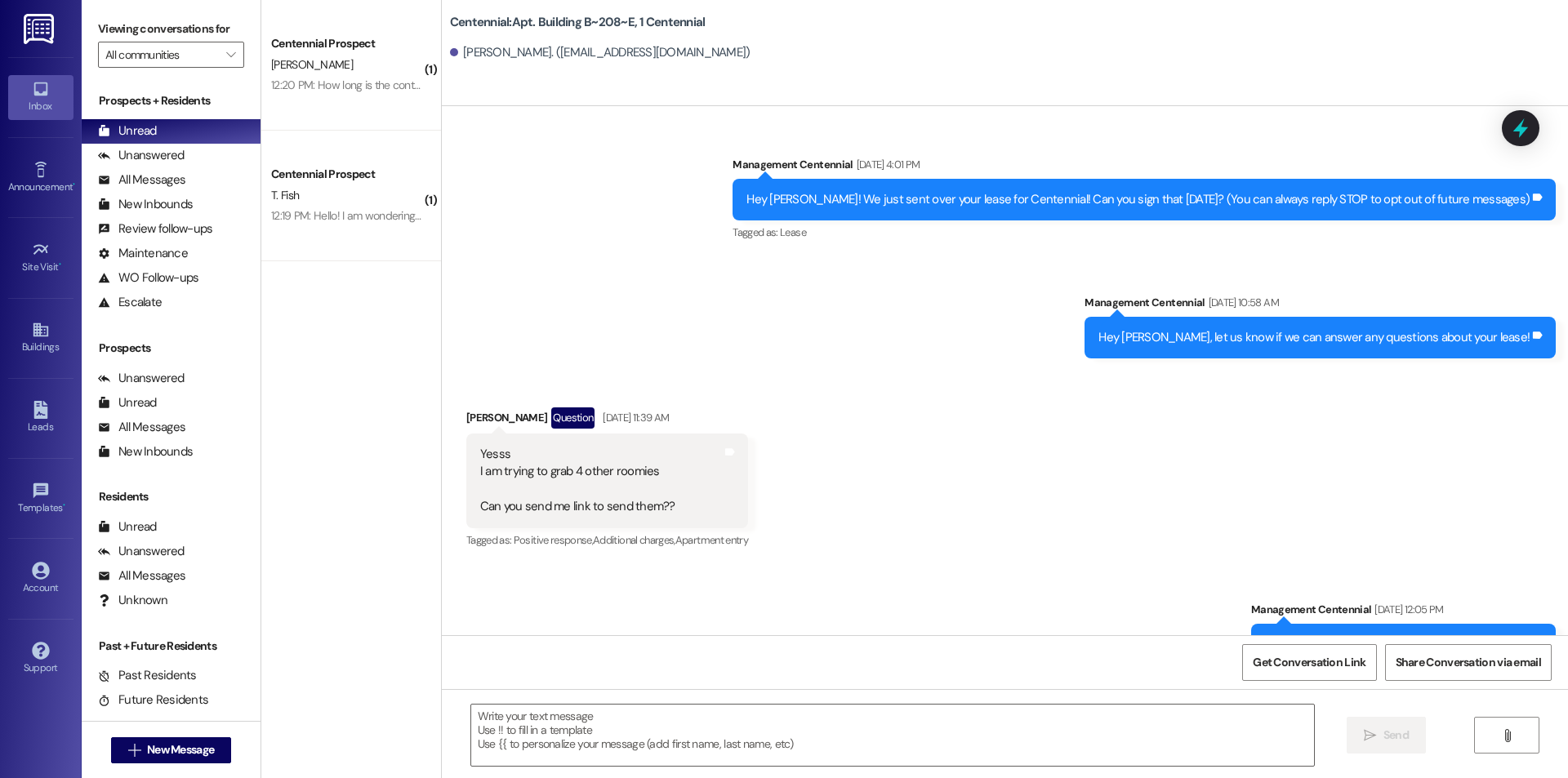
scroll to position [12523, 0]
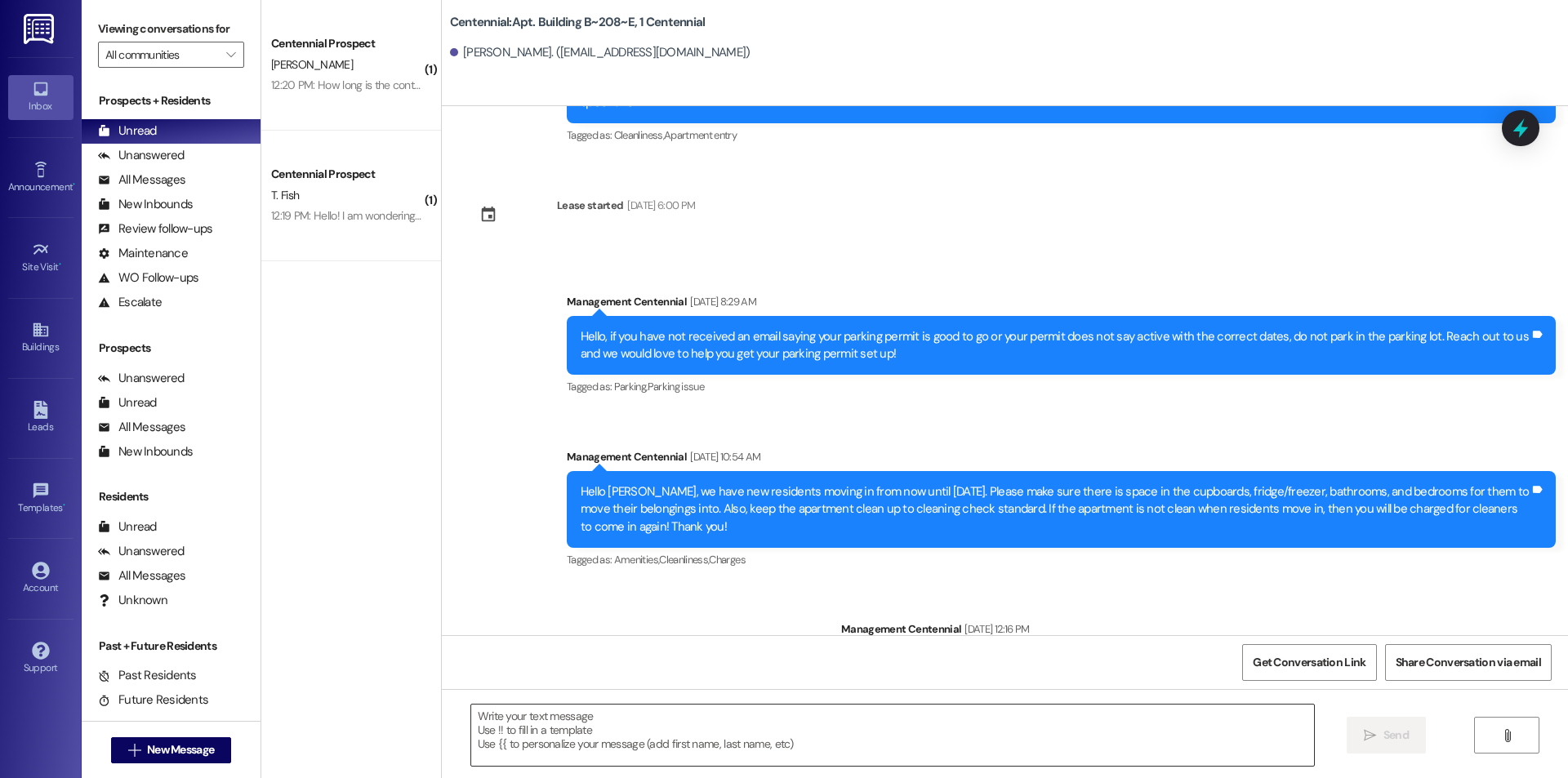
click at [704, 737] on textarea at bounding box center [892, 735] width 843 height 61
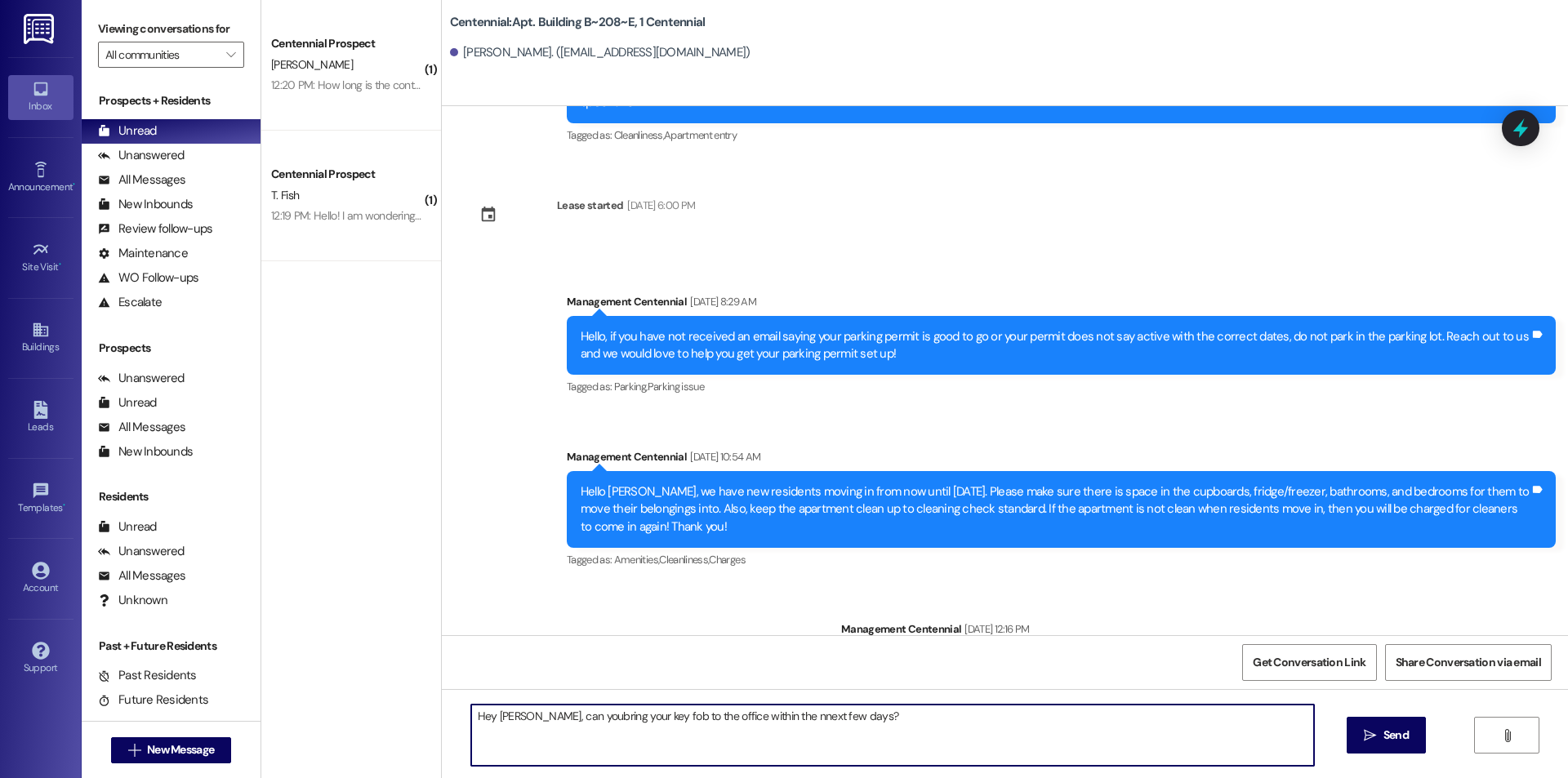
click at [760, 719] on textarea "Hey Jonah, can youbring your key fob to the office within the nnext few days?" at bounding box center [892, 735] width 843 height 61
type textarea "Hey Jonah, can you bring your key fob to the office within the next few days?"
click at [1379, 752] on button " Send" at bounding box center [1386, 735] width 79 height 36
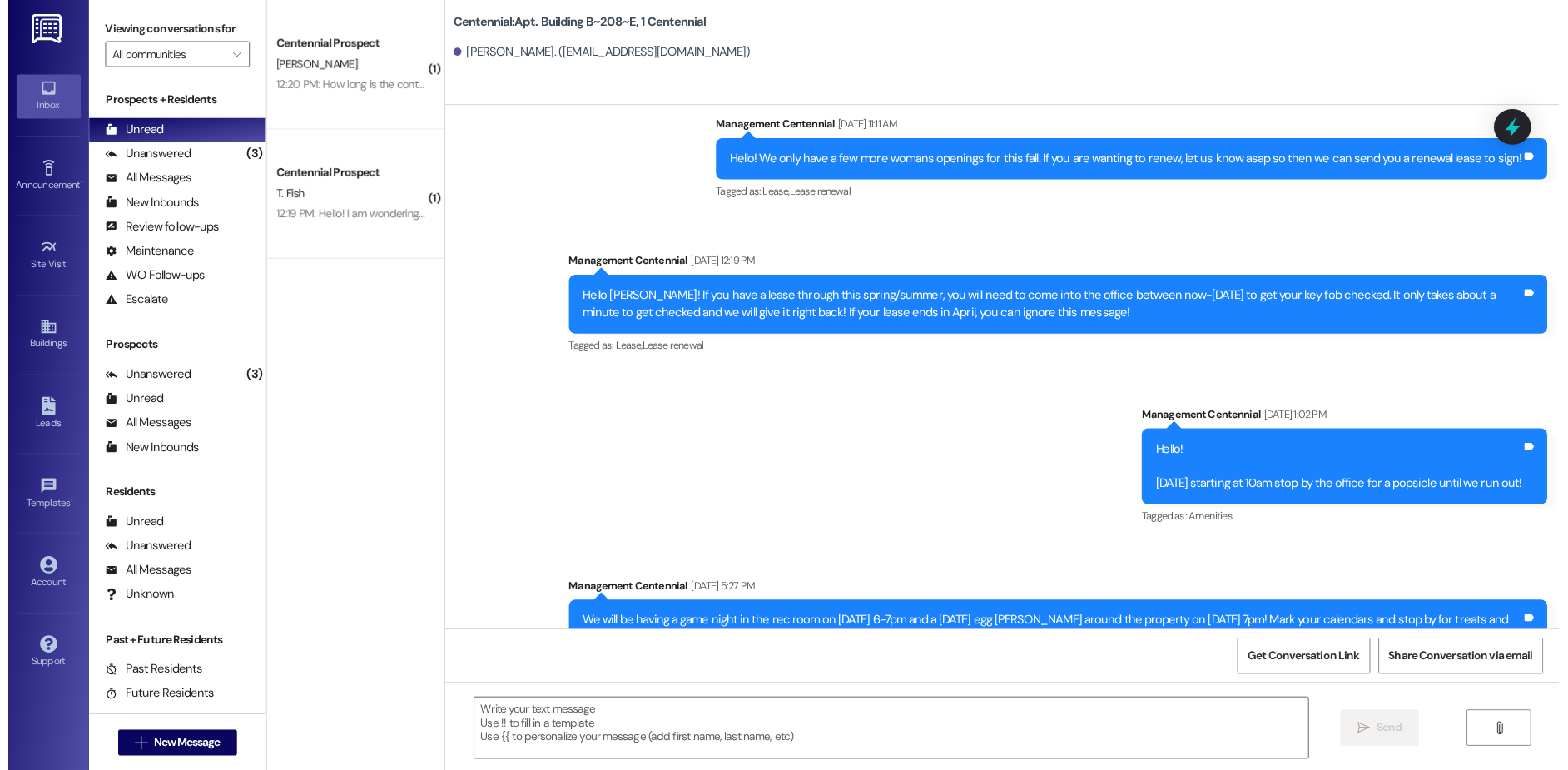
scroll to position [4554, 0]
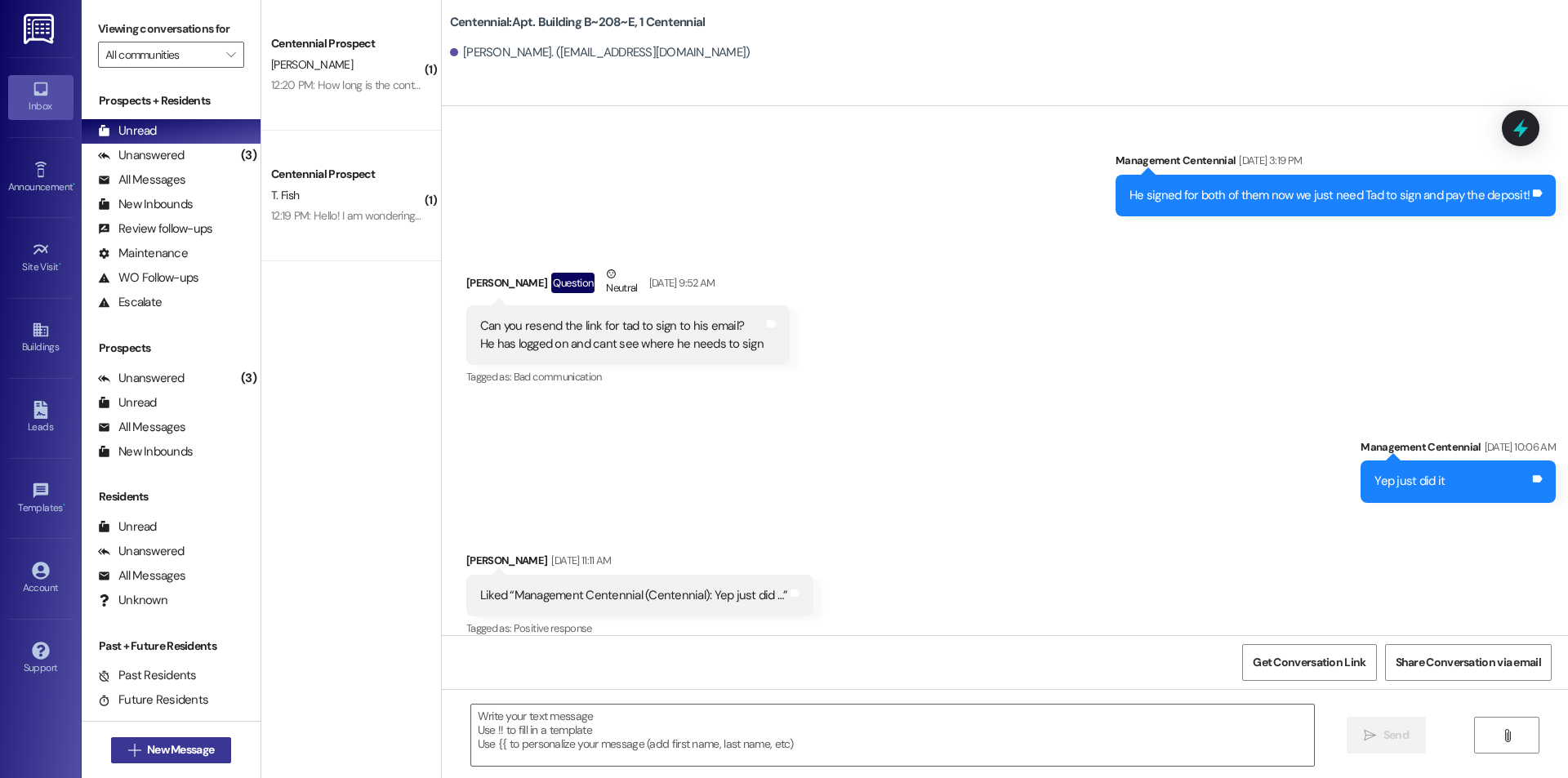
click at [144, 754] on span "New Message" at bounding box center [181, 750] width 74 height 17
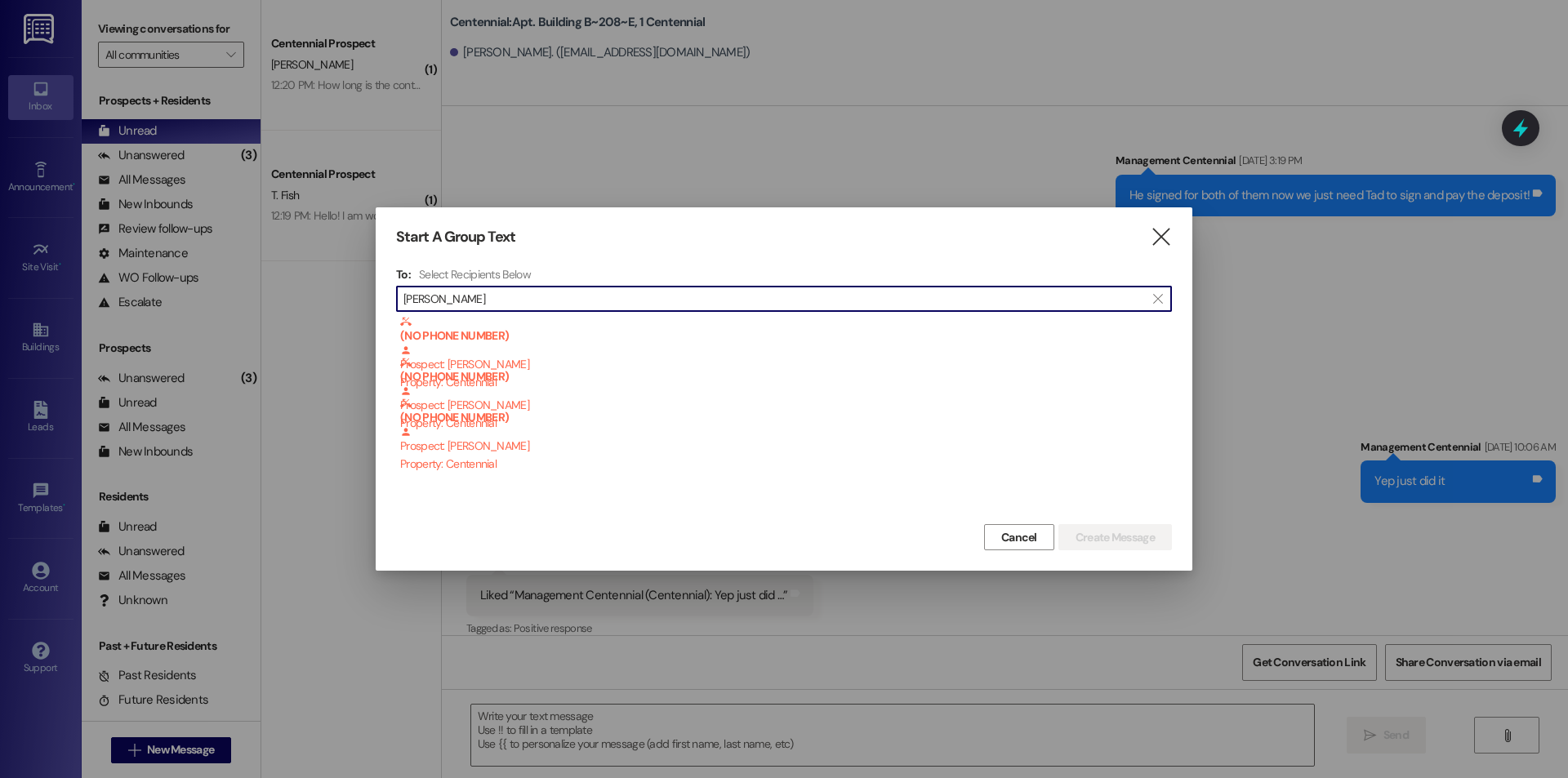
type input "tessa dill"
click at [1169, 238] on icon "" at bounding box center [1161, 236] width 22 height 17
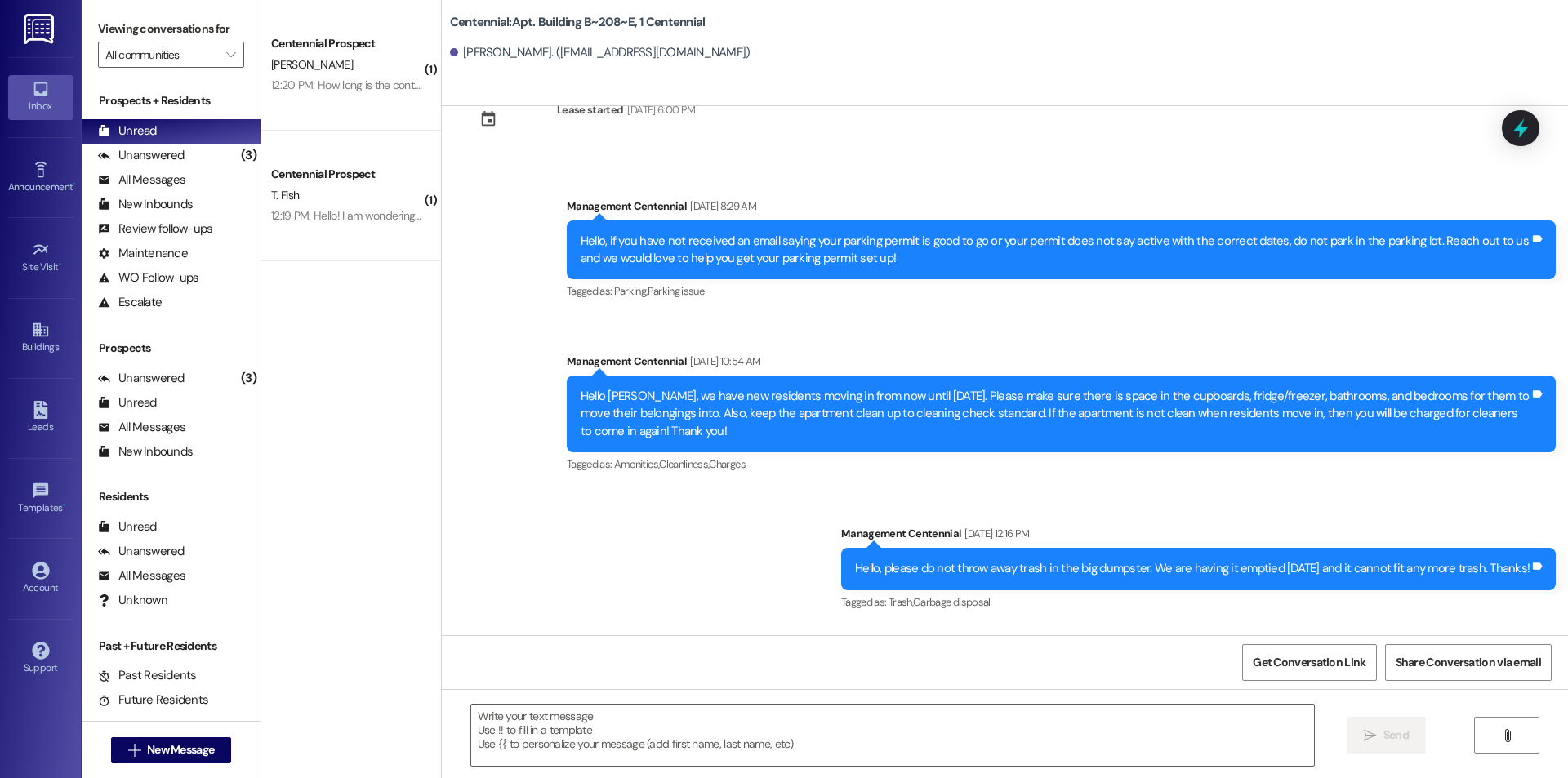
scroll to position [12636, 0]
